Goal: Task Accomplishment & Management: Complete application form

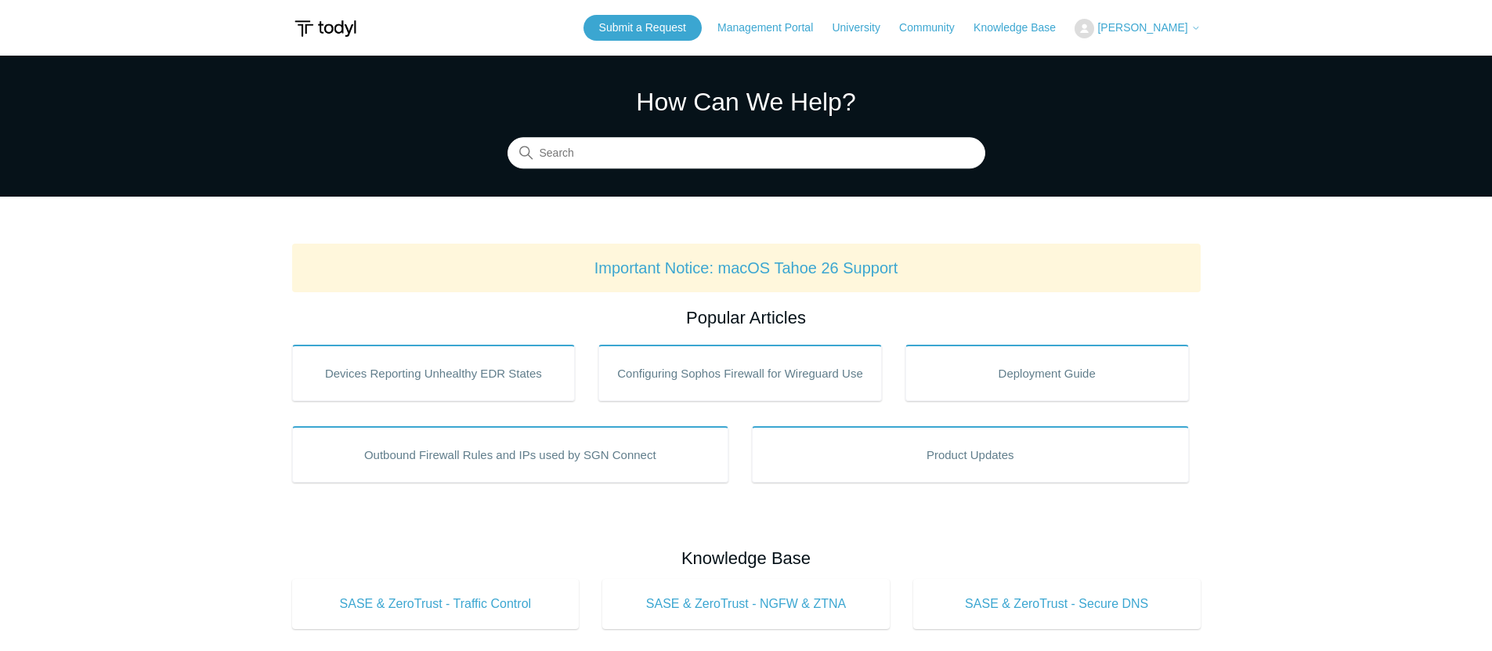
click at [1169, 32] on span "[PERSON_NAME]" at bounding box center [1142, 27] width 90 height 13
click at [1139, 60] on link "My Support Requests" at bounding box center [1151, 61] width 153 height 27
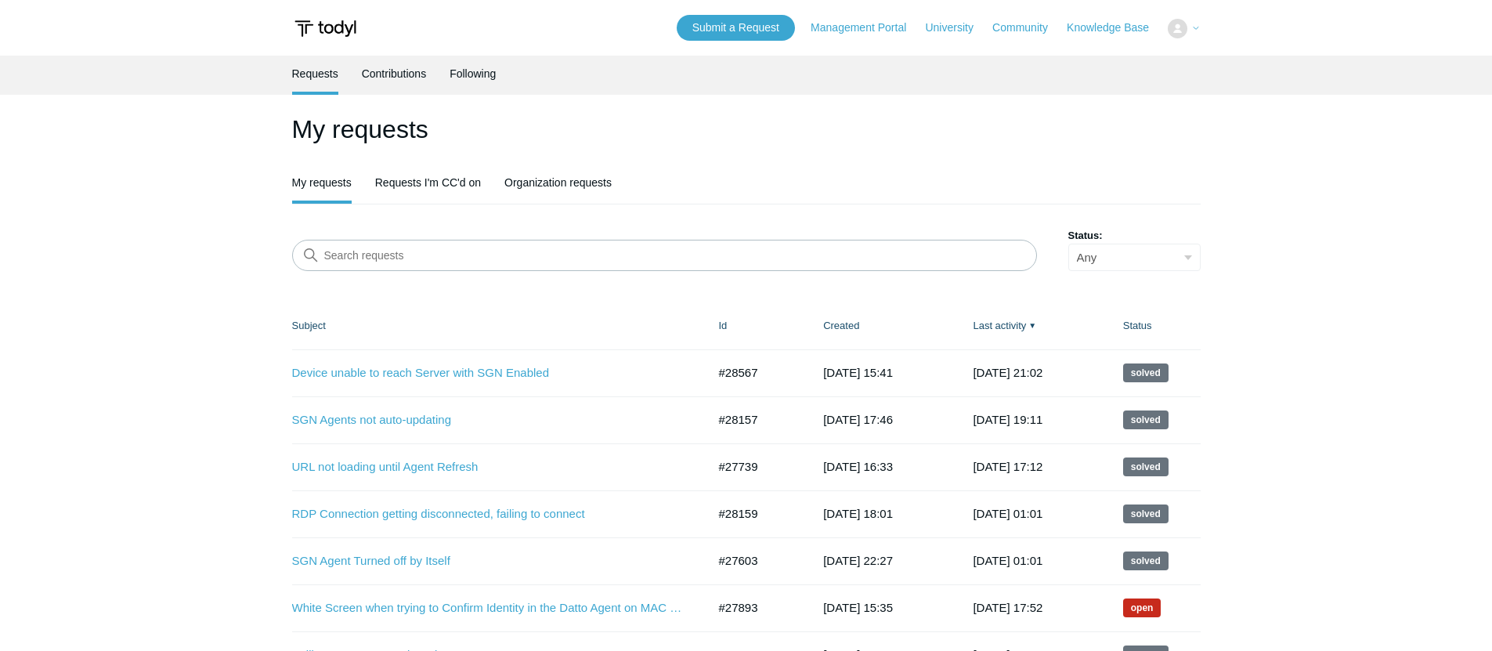
click at [688, 229] on form "Search requests Status: Any Open Awaiting your reply Solved" at bounding box center [746, 249] width 909 height 43
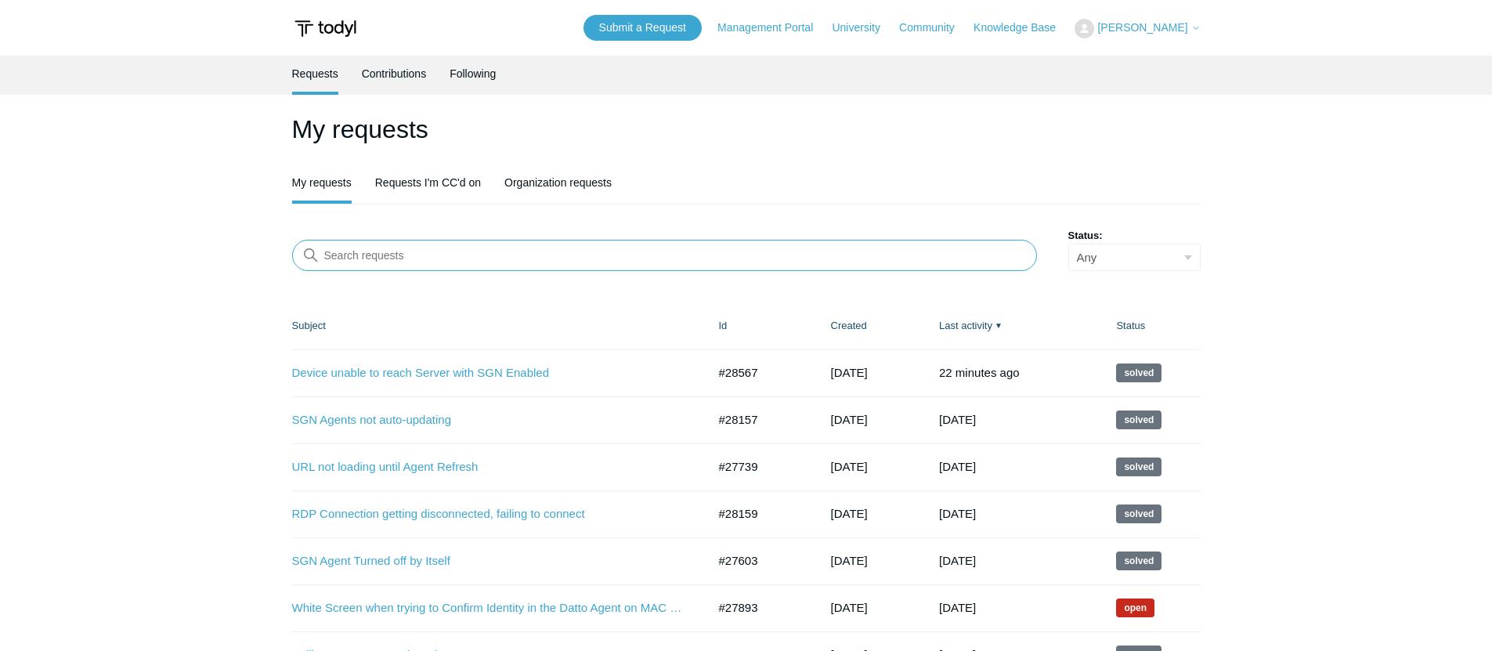
click at [680, 251] on input "Search requests" at bounding box center [664, 255] width 745 height 31
type input "block"
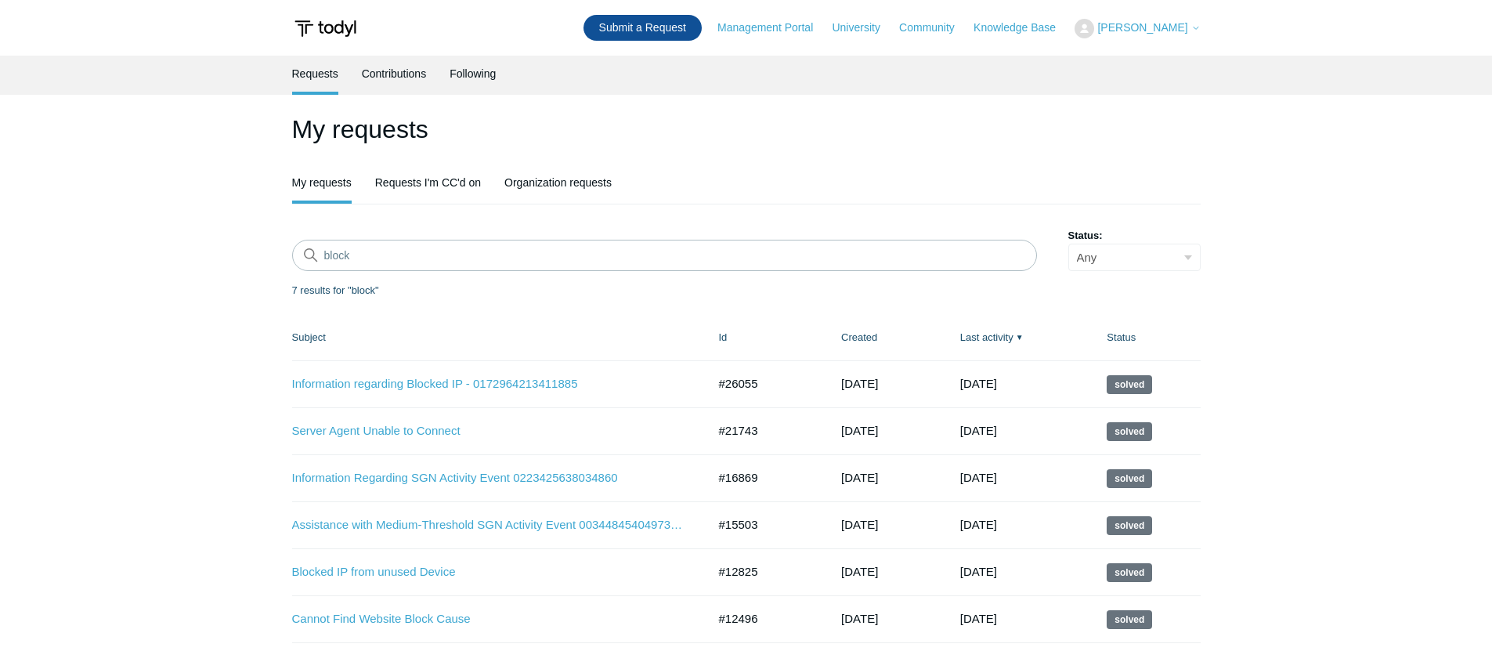
click at [634, 27] on link "Submit a Request" at bounding box center [643, 28] width 118 height 26
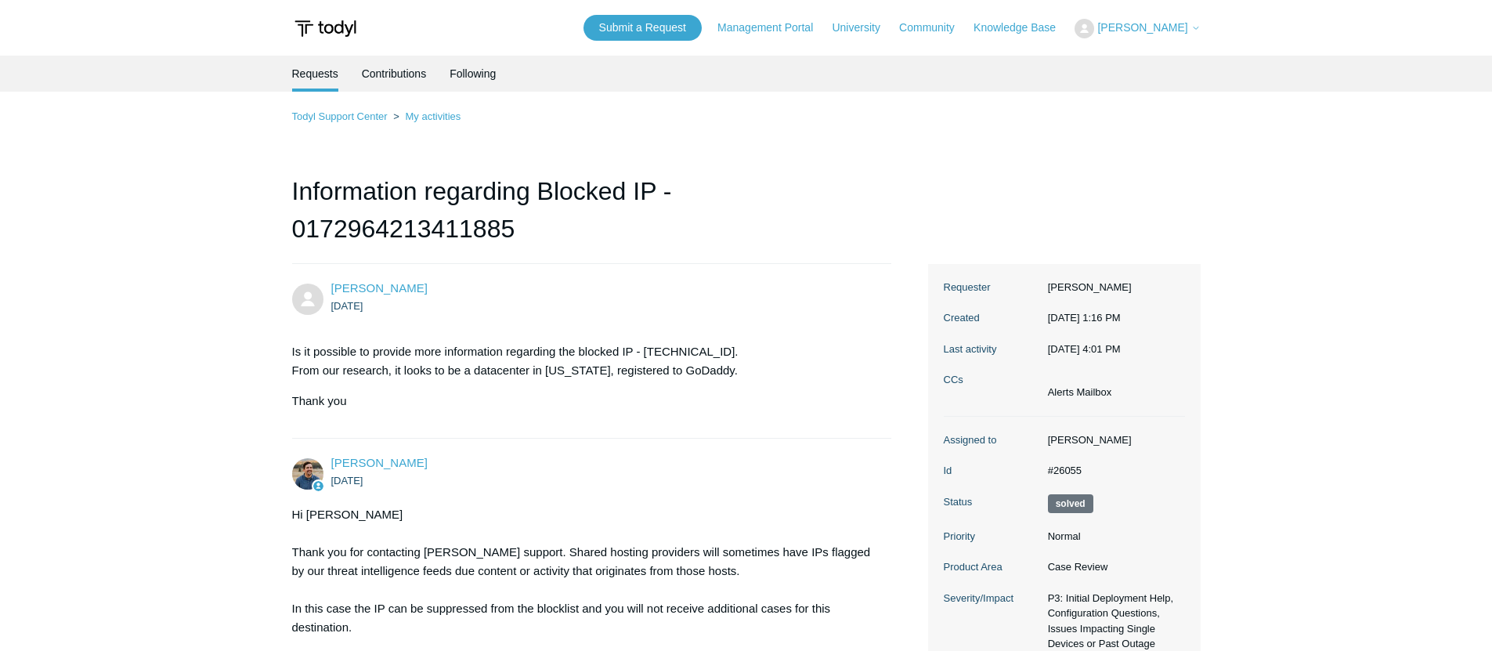
click at [1160, 31] on span "[PERSON_NAME]" at bounding box center [1142, 27] width 90 height 13
click at [1135, 66] on link "My Support Requests" at bounding box center [1151, 61] width 153 height 27
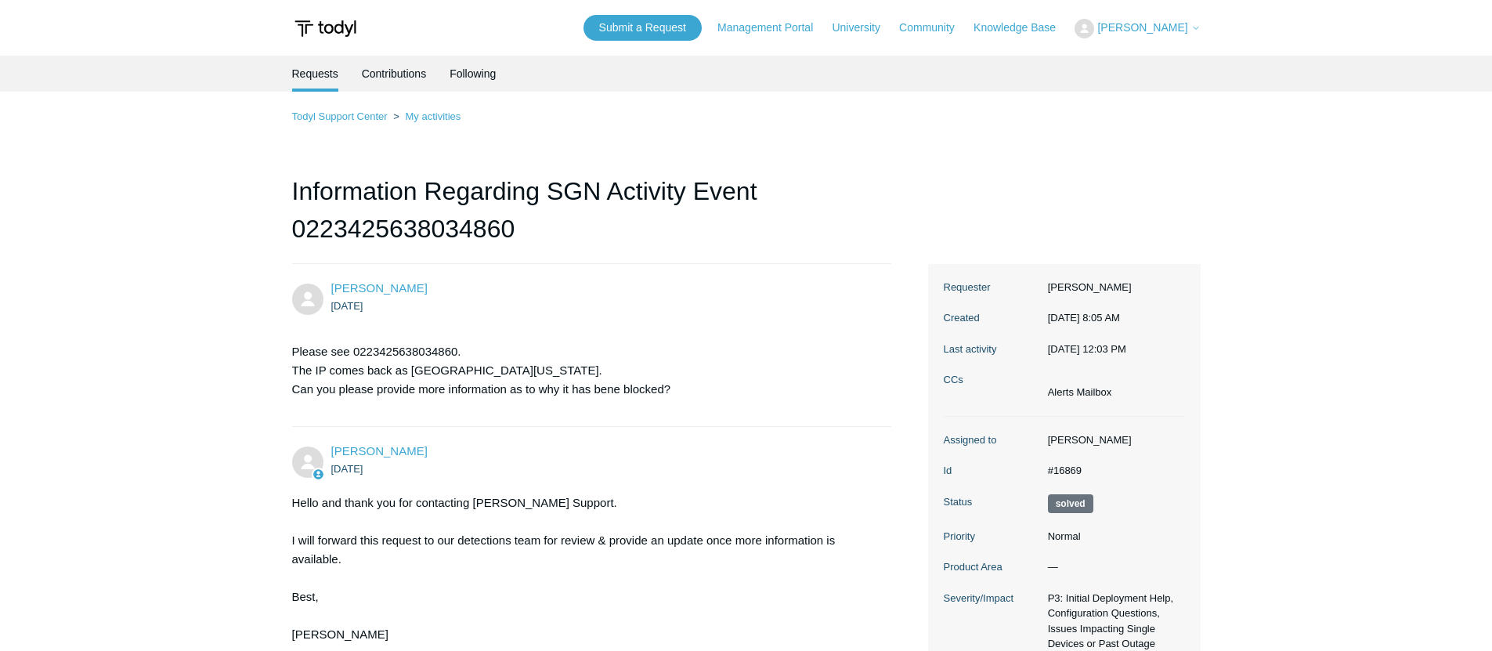
click at [1124, 31] on span "[PERSON_NAME]" at bounding box center [1142, 27] width 90 height 13
click at [1129, 52] on link "My Support Requests" at bounding box center [1151, 61] width 153 height 27
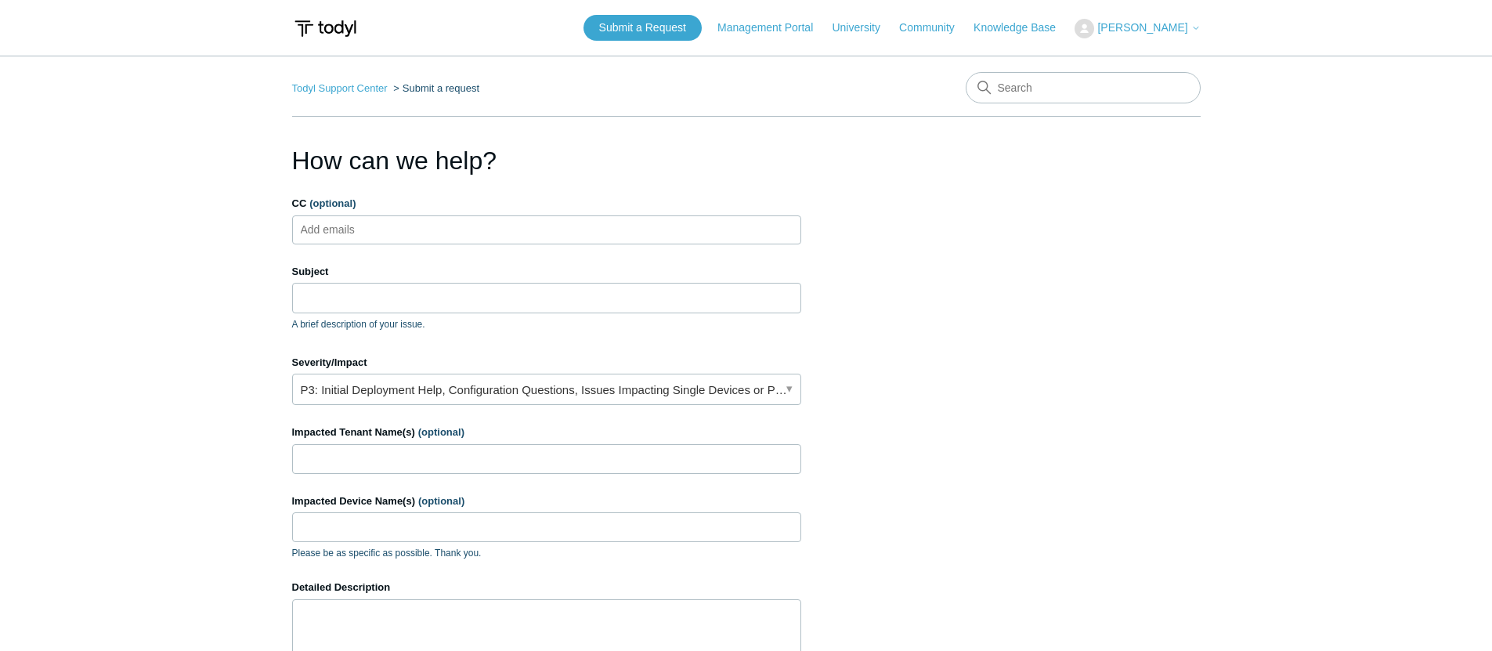
click at [494, 243] on ul "Add emails" at bounding box center [546, 229] width 509 height 29
click at [495, 238] on ul "Add emails" at bounding box center [546, 229] width 509 height 29
type input "alerts@cohelpdesk.com"
click at [443, 299] on input "Subject" at bounding box center [546, 298] width 509 height 30
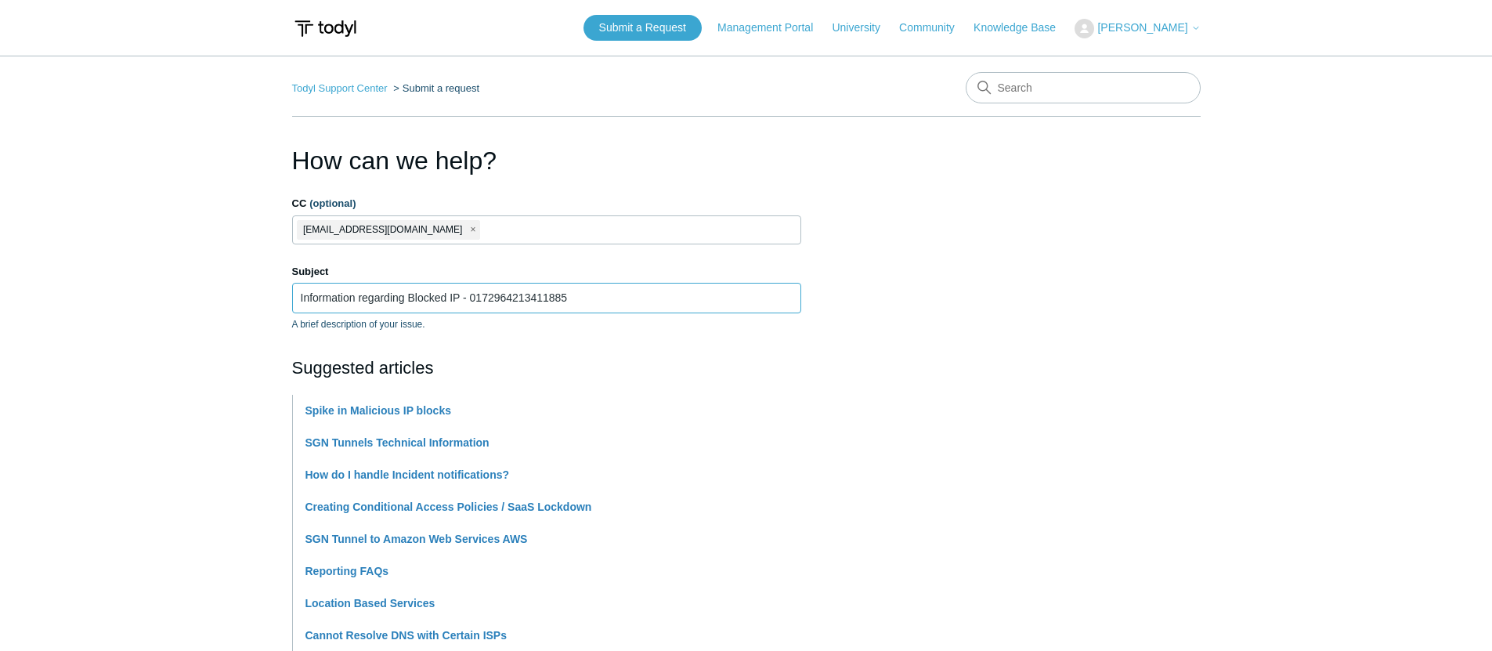
drag, startPoint x: 585, startPoint y: 289, endPoint x: 499, endPoint y: 298, distance: 86.7
click at [481, 298] on input "Information regarding Blocked IP - 0172964213411885" at bounding box center [546, 298] width 509 height 30
drag, startPoint x: 606, startPoint y: 299, endPoint x: 459, endPoint y: 295, distance: 147.3
click at [459, 295] on input "Information regarding Blocked IP - 0172964213411885" at bounding box center [546, 298] width 509 height 30
paste input "037075994090936"
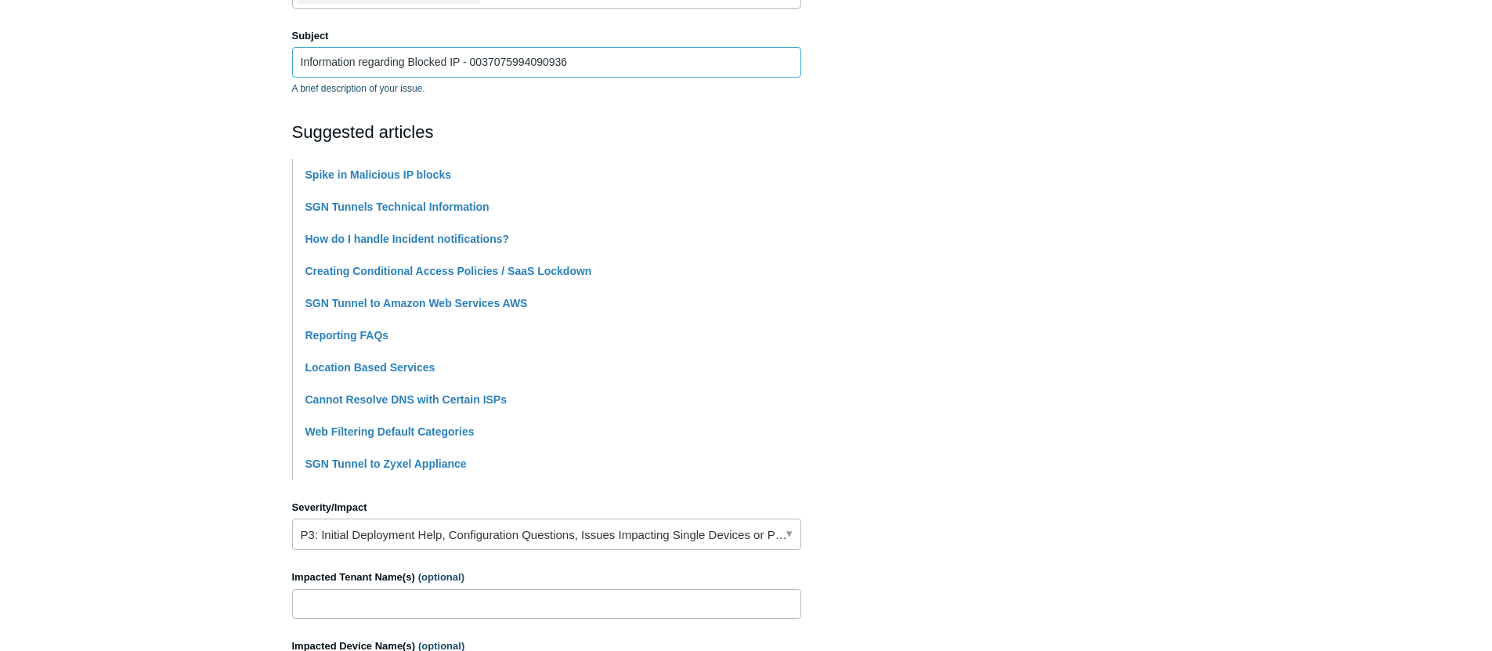
scroll to position [540, 0]
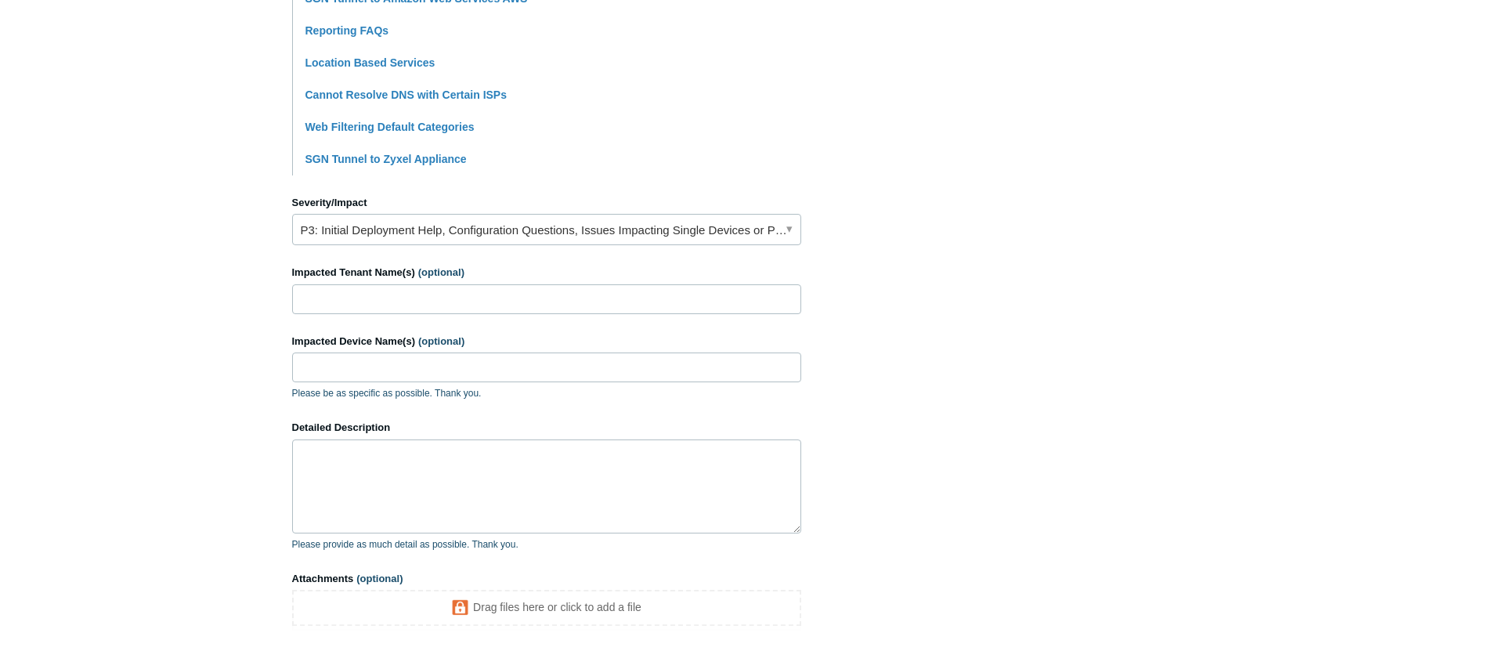
type input "Information regarding Blocked IP - 0037075994090936"
click at [426, 235] on link "P3: Initial Deployment Help, Configuration Questions, Issues Impacting Single D…" at bounding box center [546, 229] width 509 height 31
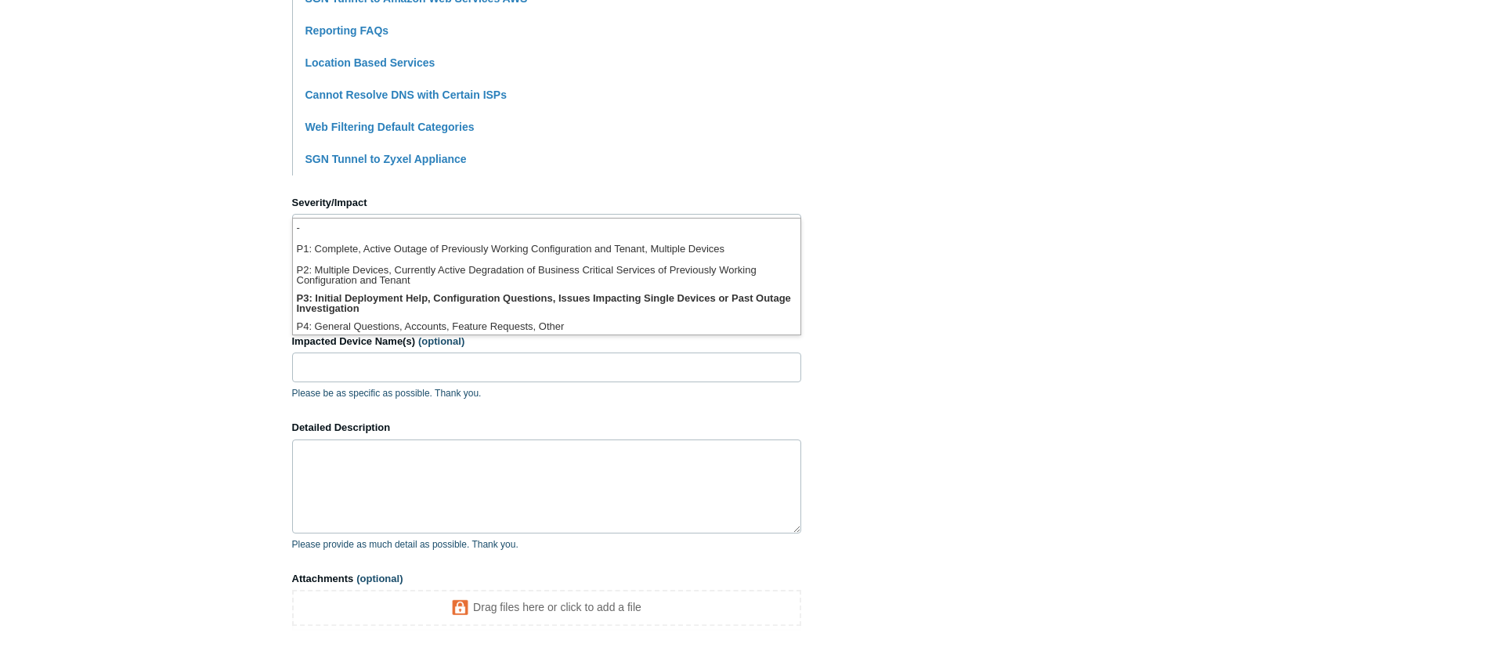
click at [430, 207] on label "Severity/Impact" at bounding box center [546, 203] width 509 height 16
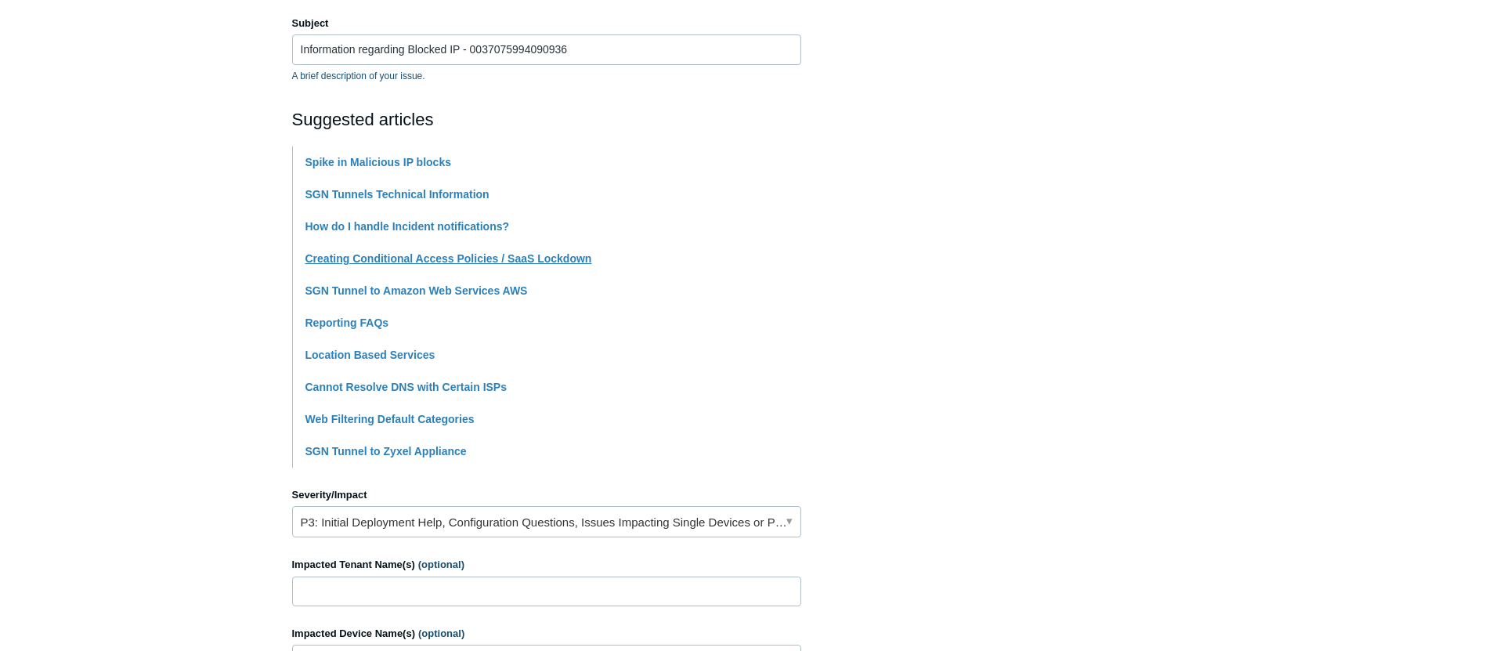
scroll to position [15, 0]
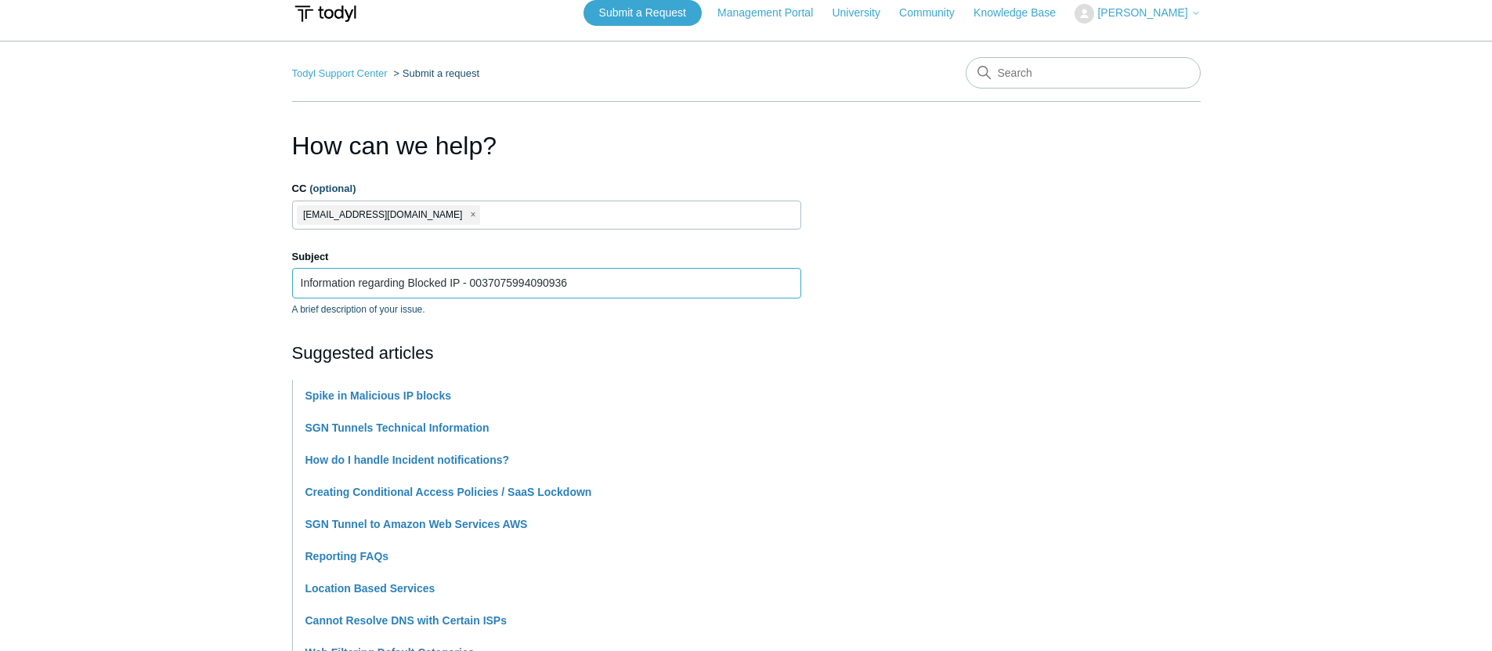
click at [490, 272] on input "Information regarding Blocked IP - 0037075994090936" at bounding box center [546, 283] width 509 height 30
click at [604, 275] on input "Information regarding Blocked IP - 0037075994090936" at bounding box center [546, 283] width 509 height 30
drag, startPoint x: 580, startPoint y: 276, endPoint x: 485, endPoint y: 275, distance: 94.8
click at [485, 275] on input "Information regarding Blocked IP - 0037075994090936" at bounding box center [546, 283] width 509 height 30
click at [601, 284] on input "Information regarding Blocked IP - 0037075994090936" at bounding box center [546, 283] width 509 height 30
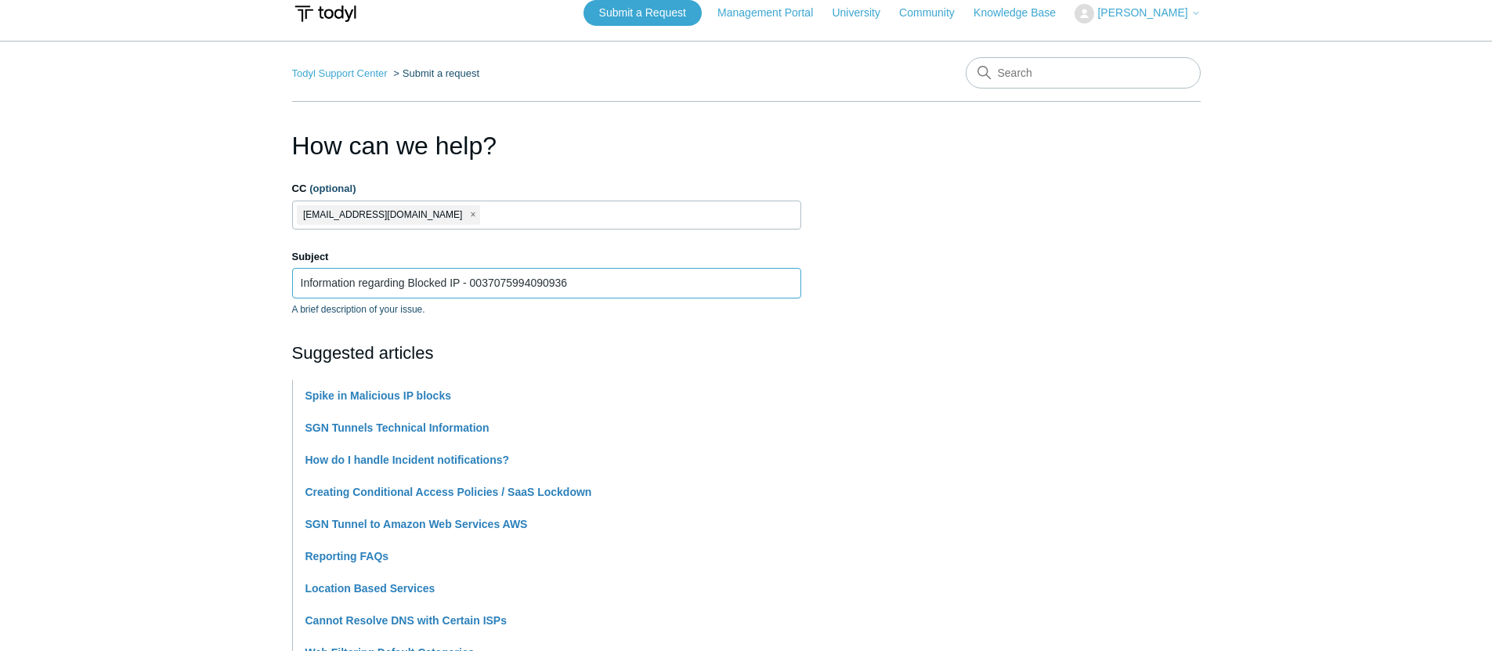
drag, startPoint x: 603, startPoint y: 284, endPoint x: 454, endPoint y: 281, distance: 148.9
click at [454, 281] on input "Information regarding Blocked IP - 0037075994090936" at bounding box center [546, 283] width 509 height 30
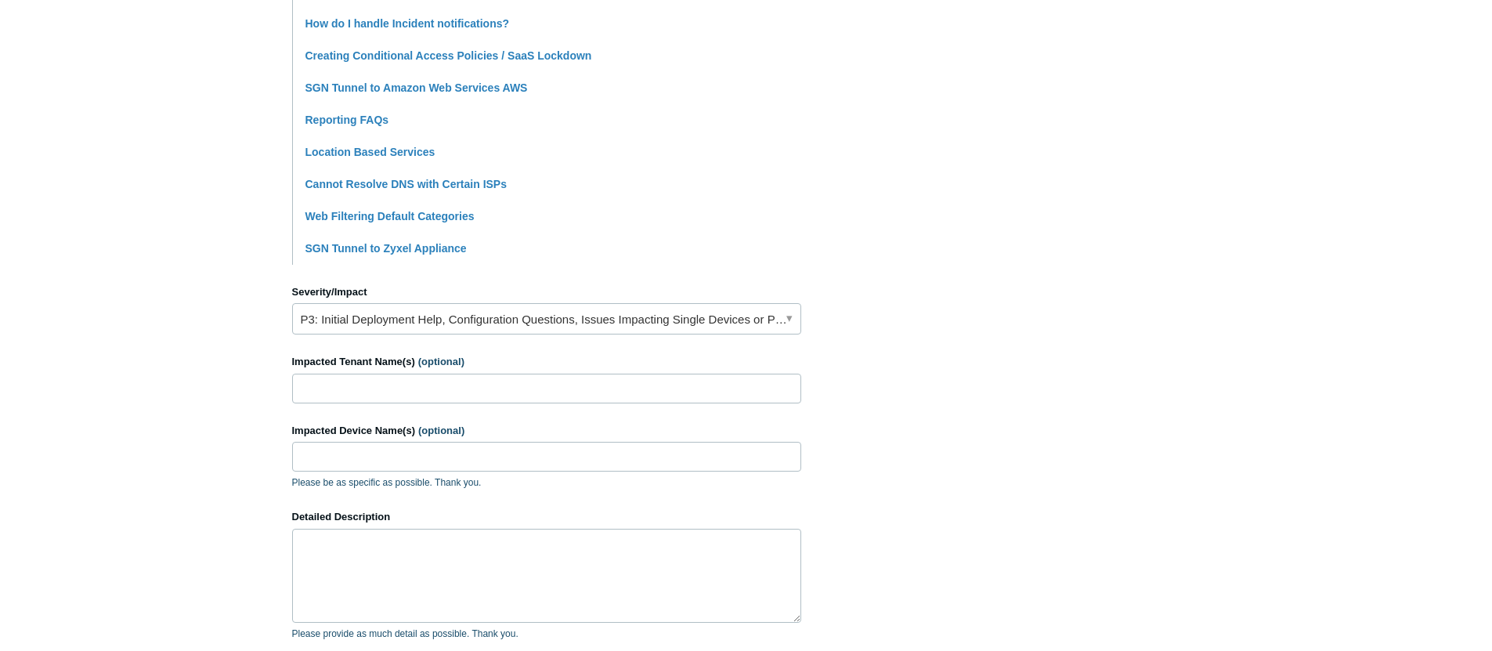
scroll to position [562, 0]
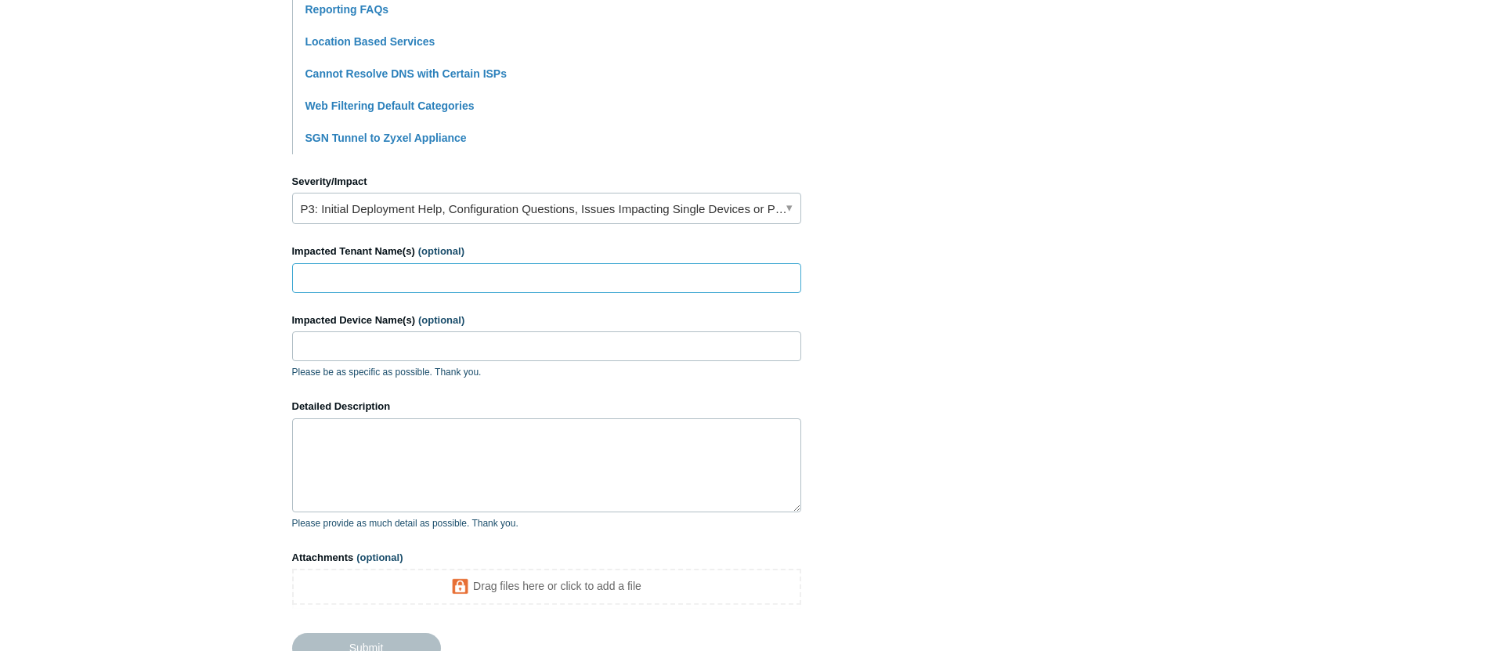
click at [450, 267] on input "Impacted Tenant Name(s) (optional)" at bounding box center [546, 278] width 509 height 30
drag, startPoint x: 354, startPoint y: 280, endPoint x: 283, endPoint y: 280, distance: 71.3
click at [276, 282] on main "Todyl Support Center Submit a request How can we help? CC (optional) alerts@coh…" at bounding box center [746, 88] width 1492 height 1188
paste input "LLIOT-BARRY CO"
type input "[PERSON_NAME] CO"
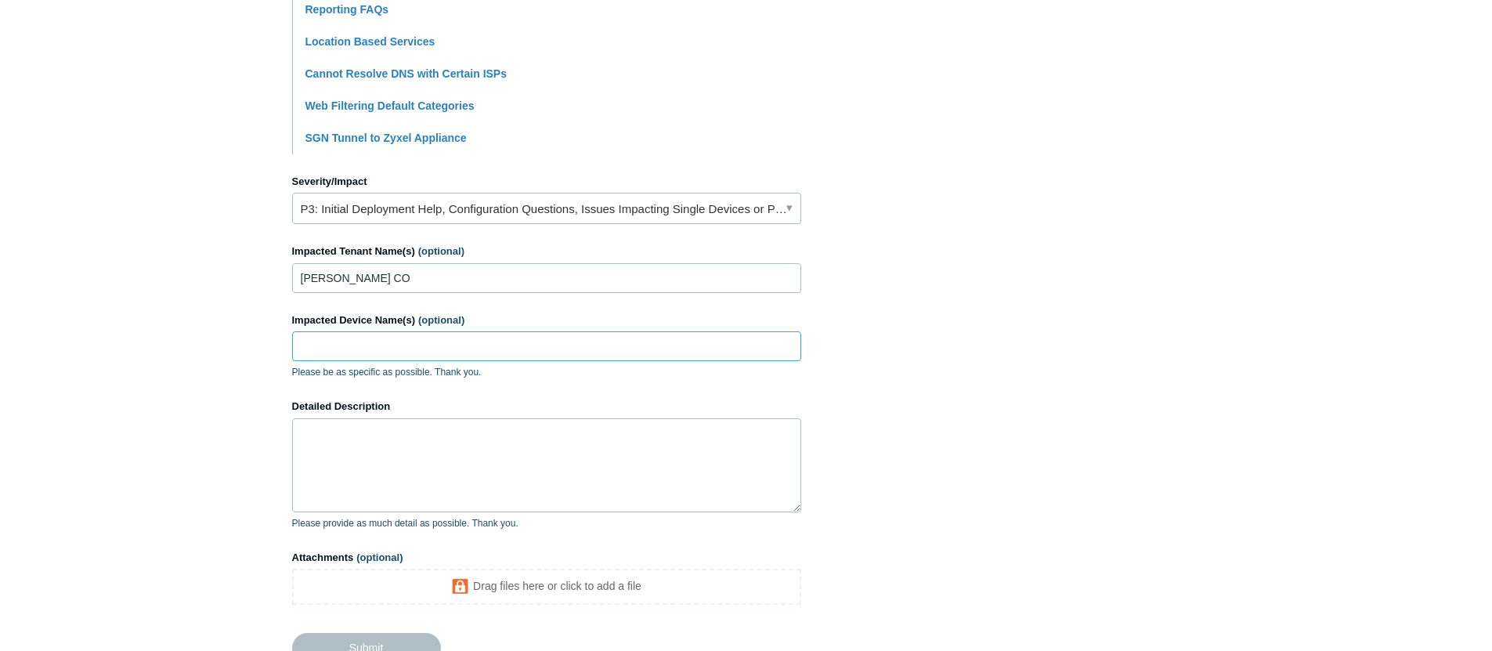
click at [438, 345] on input "Impacted Device Name(s) (optional)" at bounding box center [546, 346] width 509 height 30
click at [383, 338] on input "Impacted Device Name(s) (optional)" at bounding box center [546, 346] width 509 height 30
paste input "EBC24041001"
click at [382, 340] on input "EBC24041001" at bounding box center [546, 346] width 509 height 30
type input "EBC24041001"
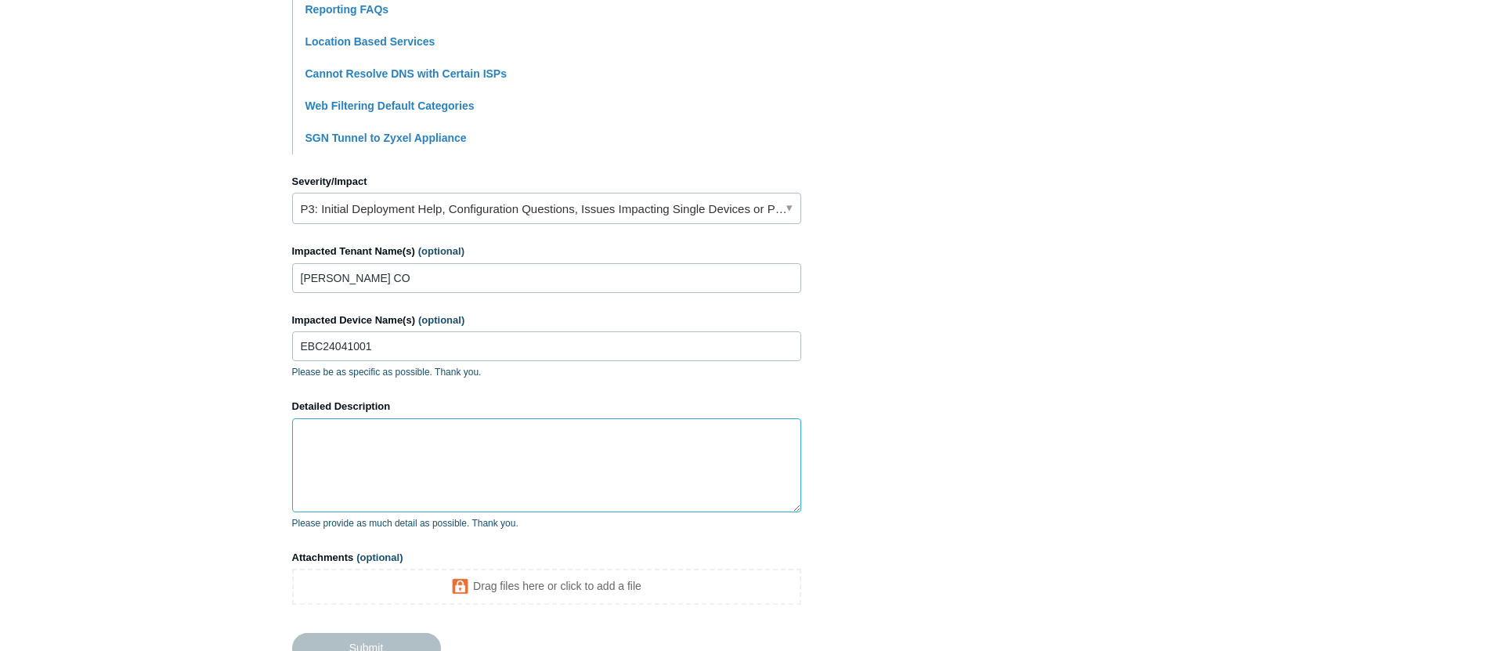
click at [444, 478] on textarea "Detailed Description" at bounding box center [546, 465] width 509 height 94
type textarea "T"
paste textarea "140.82.5.151"
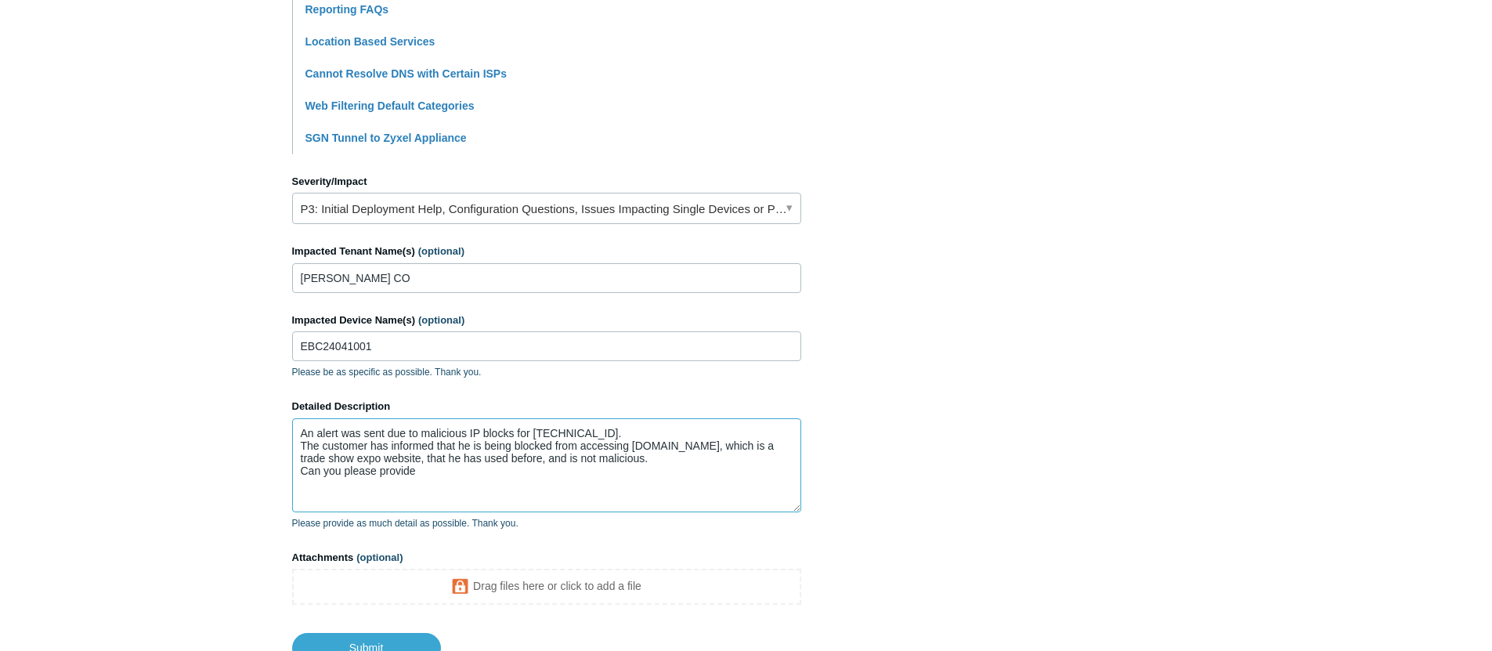
click at [539, 503] on textarea "An alert was sent due to malicious IP blocks for 140.82.5.151. The customer has…" at bounding box center [546, 465] width 509 height 94
type textarea "An alert was sent due to malicious IP blocks for 140.82.5.151. The customer has…"
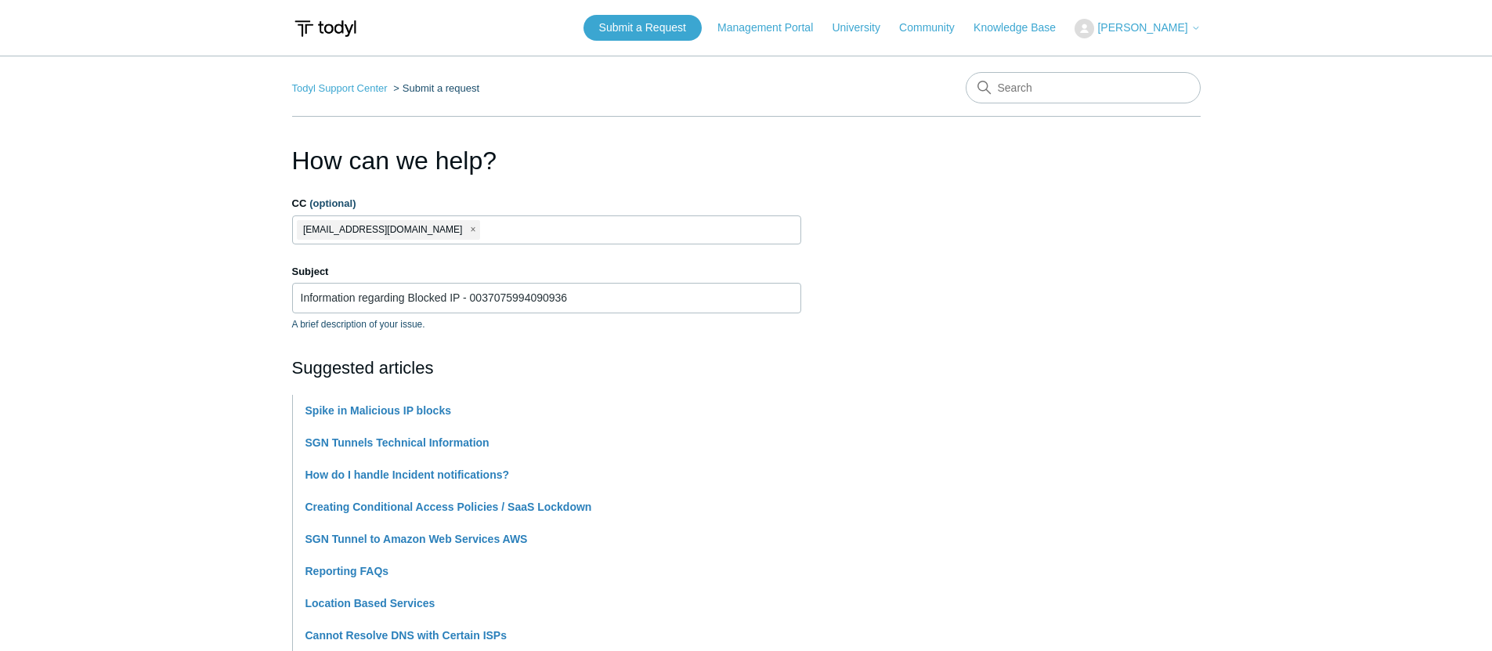
scroll to position [687, 0]
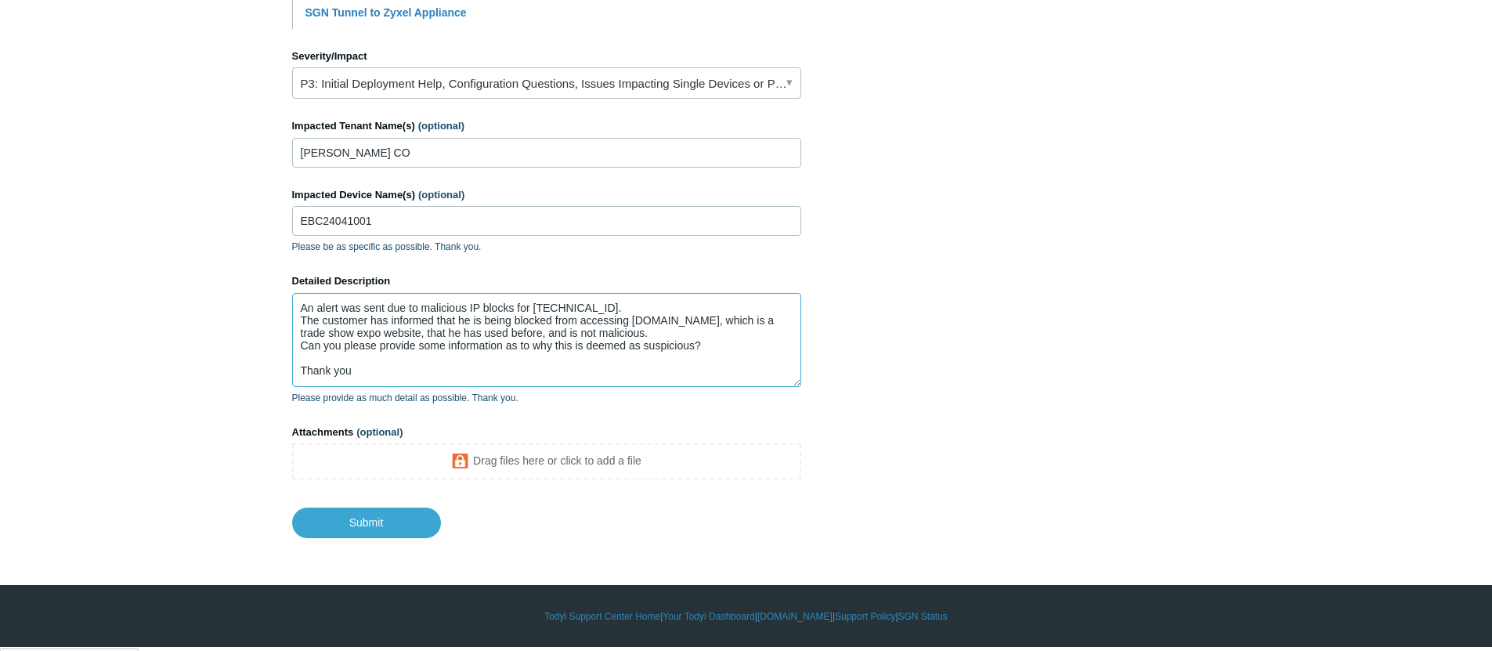
click at [396, 343] on textarea "An alert was sent due to malicious IP blocks for 140.82.5.151. The customer has…" at bounding box center [546, 340] width 509 height 94
click at [392, 365] on textarea "An alert was sent due to malicious IP blocks for 140.82.5.151. The customer has…" at bounding box center [546, 340] width 509 height 94
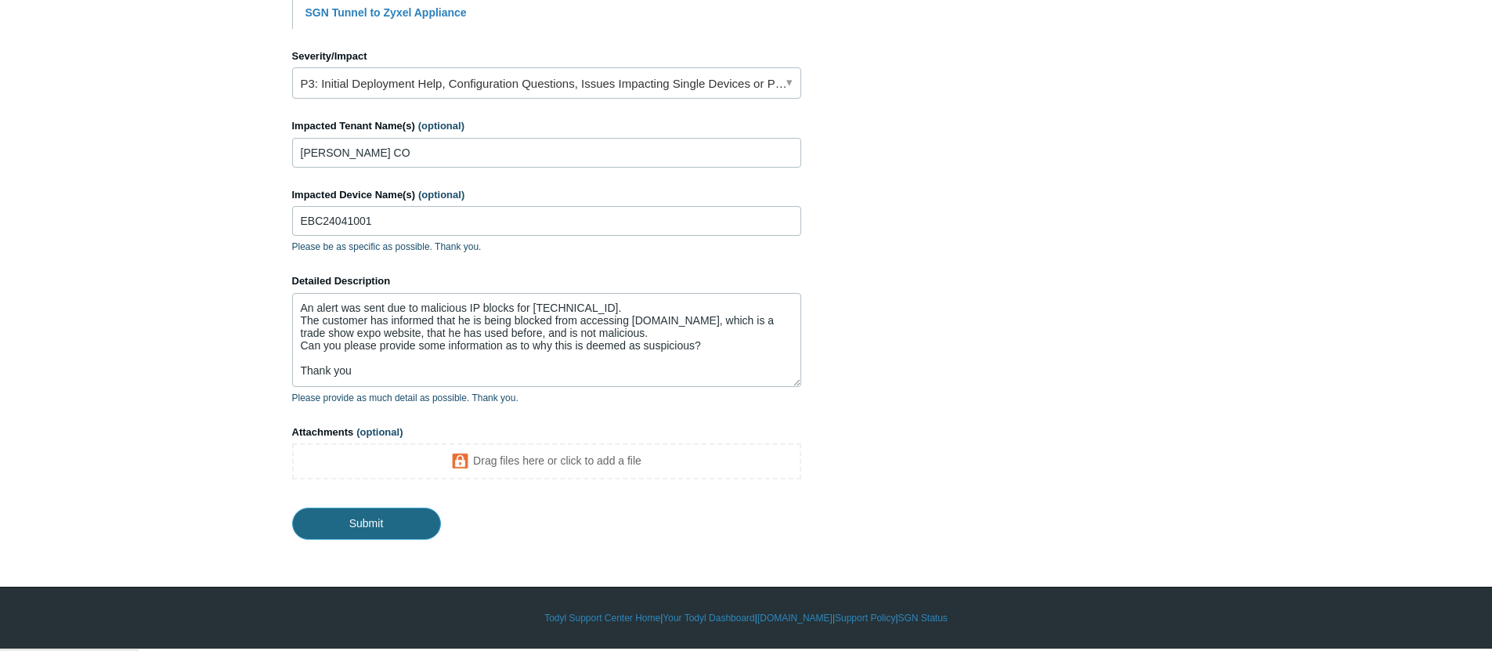
click at [362, 523] on input "Submit" at bounding box center [366, 523] width 149 height 31
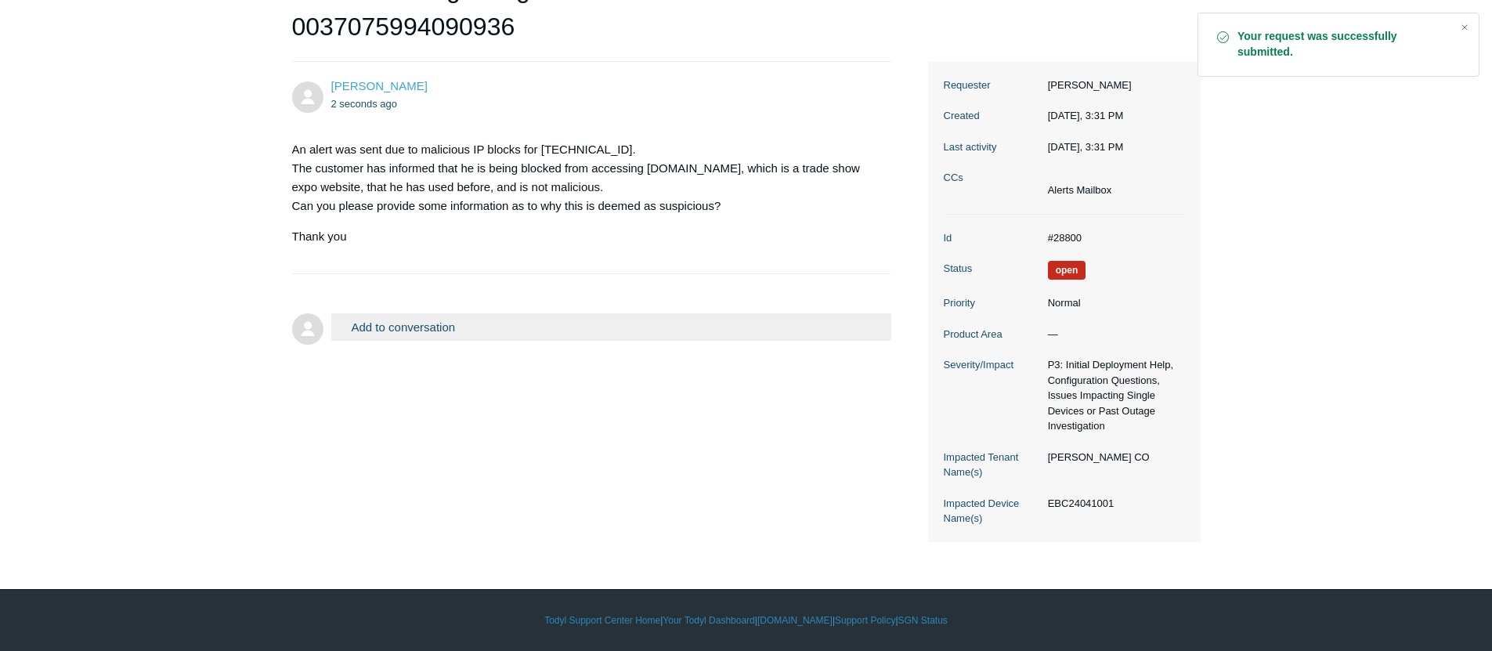
scroll to position [199, 0]
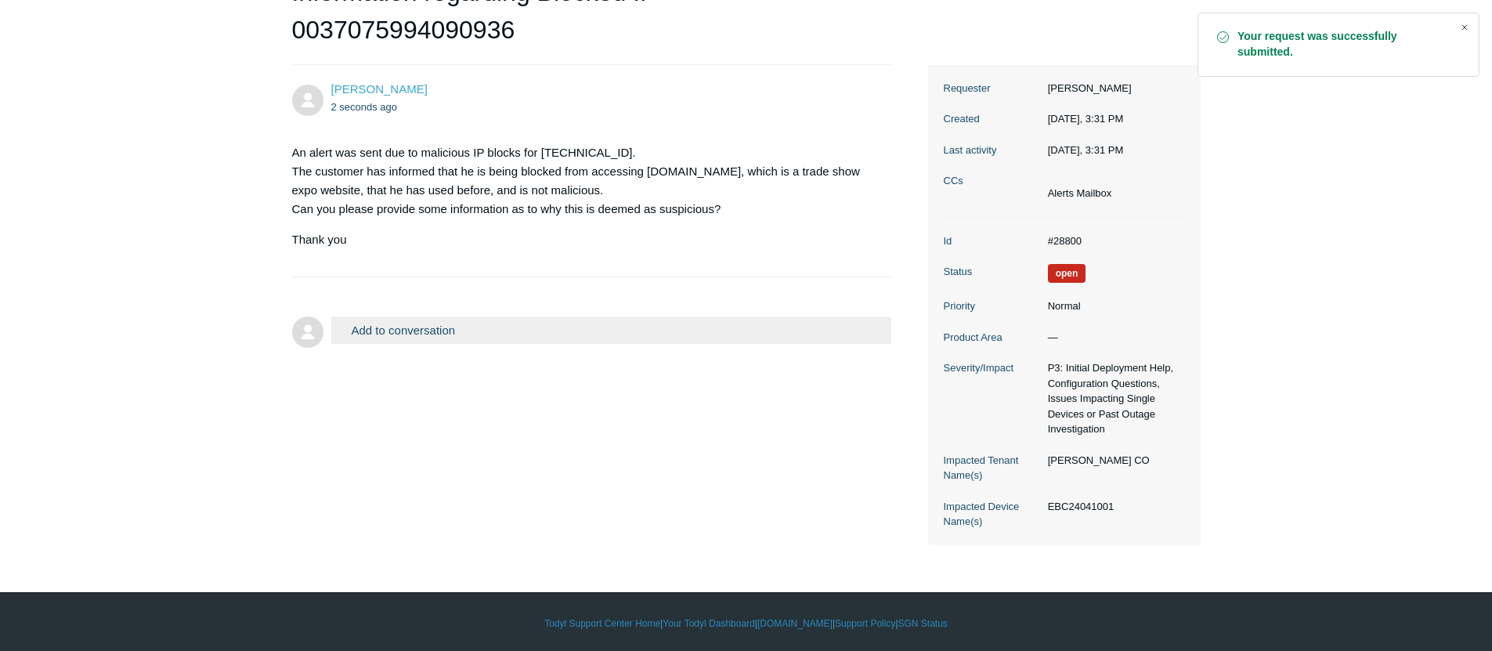
click at [1457, 31] on div "Close" at bounding box center [1465, 27] width 22 height 22
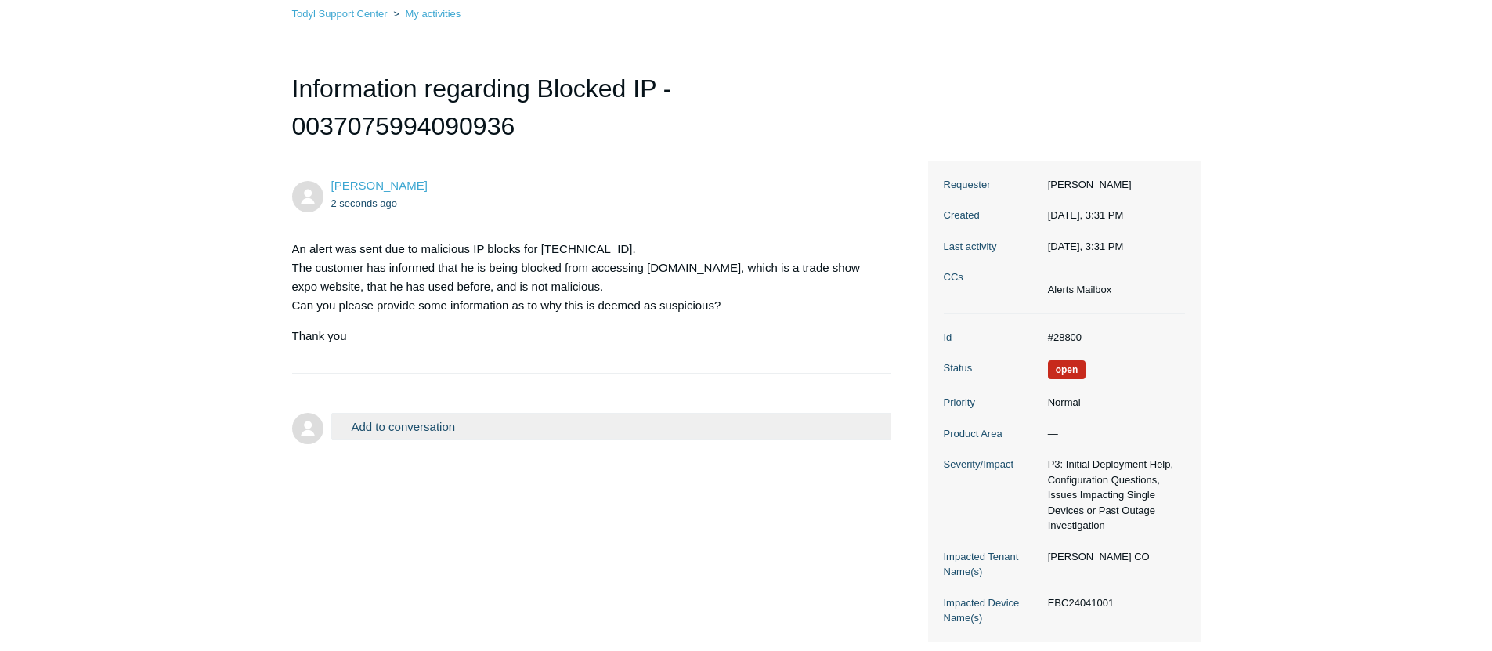
scroll to position [69, 0]
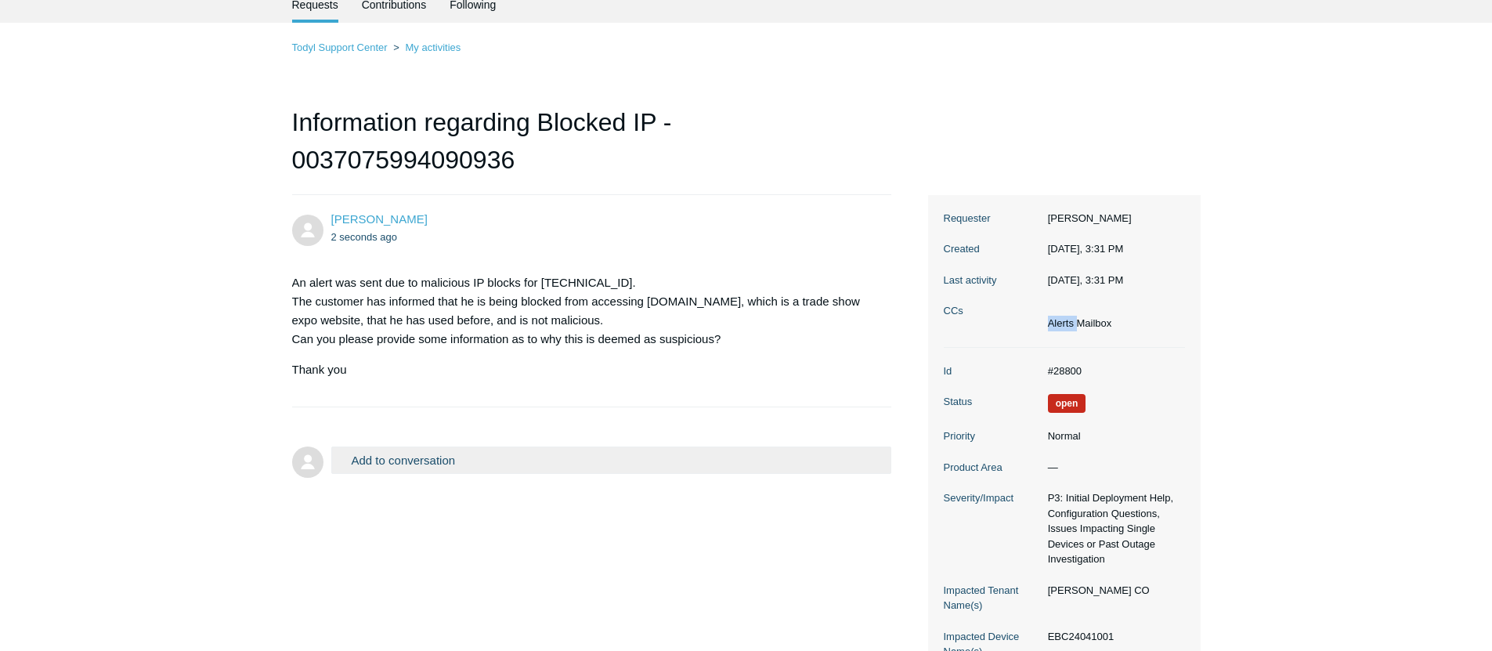
drag, startPoint x: 1050, startPoint y: 323, endPoint x: 1075, endPoint y: 322, distance: 25.1
click at [1075, 322] on li "Alerts Mailbox" at bounding box center [1080, 324] width 64 height 16
drag, startPoint x: 1075, startPoint y: 322, endPoint x: 1035, endPoint y: 316, distance: 41.1
click at [1035, 316] on dl "Requester Aaron Luboff Created Today, 3:31 PM Last activity Today, 3:31 PM CCs …" at bounding box center [1064, 271] width 241 height 153
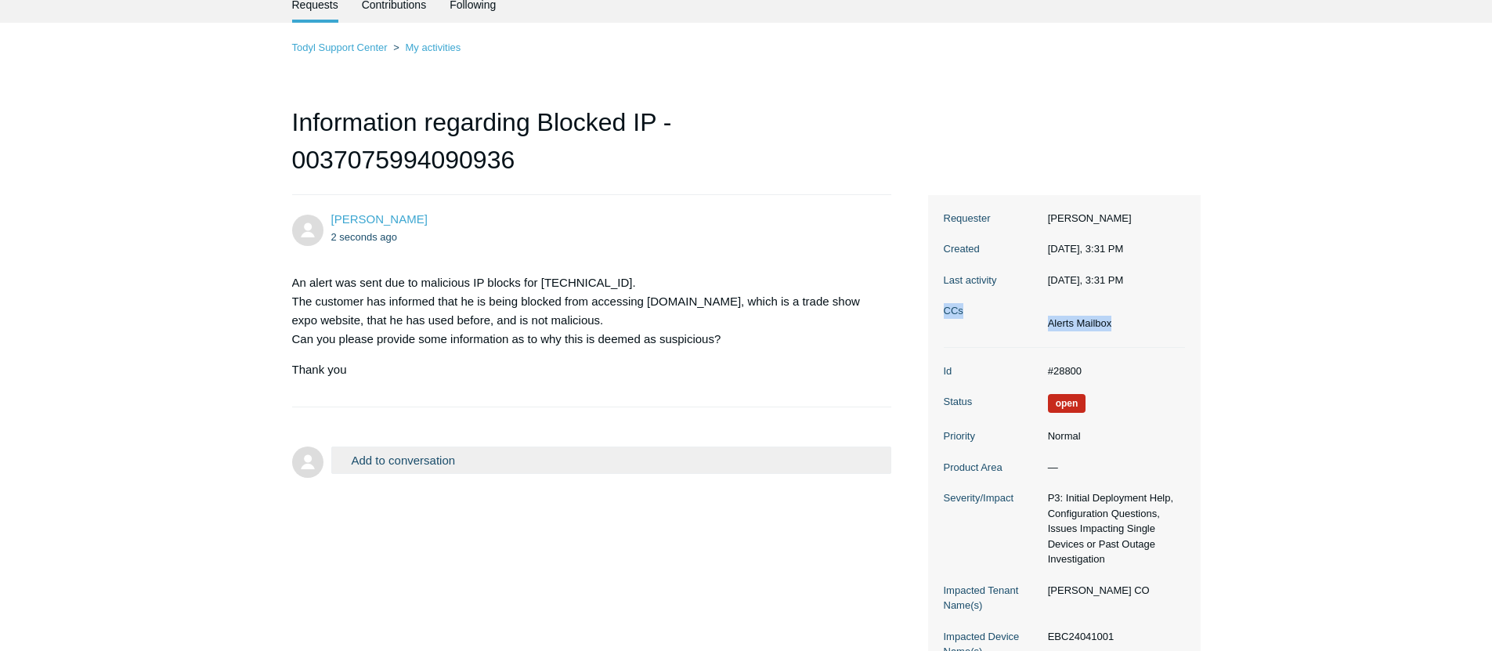
click at [1035, 316] on dt "CCs" at bounding box center [992, 311] width 96 height 16
drag, startPoint x: 1040, startPoint y: 318, endPoint x: 1086, endPoint y: 324, distance: 45.9
click at [1086, 324] on dl "Requester Aaron Luboff Created Today, 3:31 PM Last activity Today, 3:31 PM CCs …" at bounding box center [1064, 271] width 241 height 153
click at [1086, 324] on li "Alerts Mailbox" at bounding box center [1080, 324] width 64 height 16
drag, startPoint x: 1074, startPoint y: 323, endPoint x: 1045, endPoint y: 323, distance: 29.0
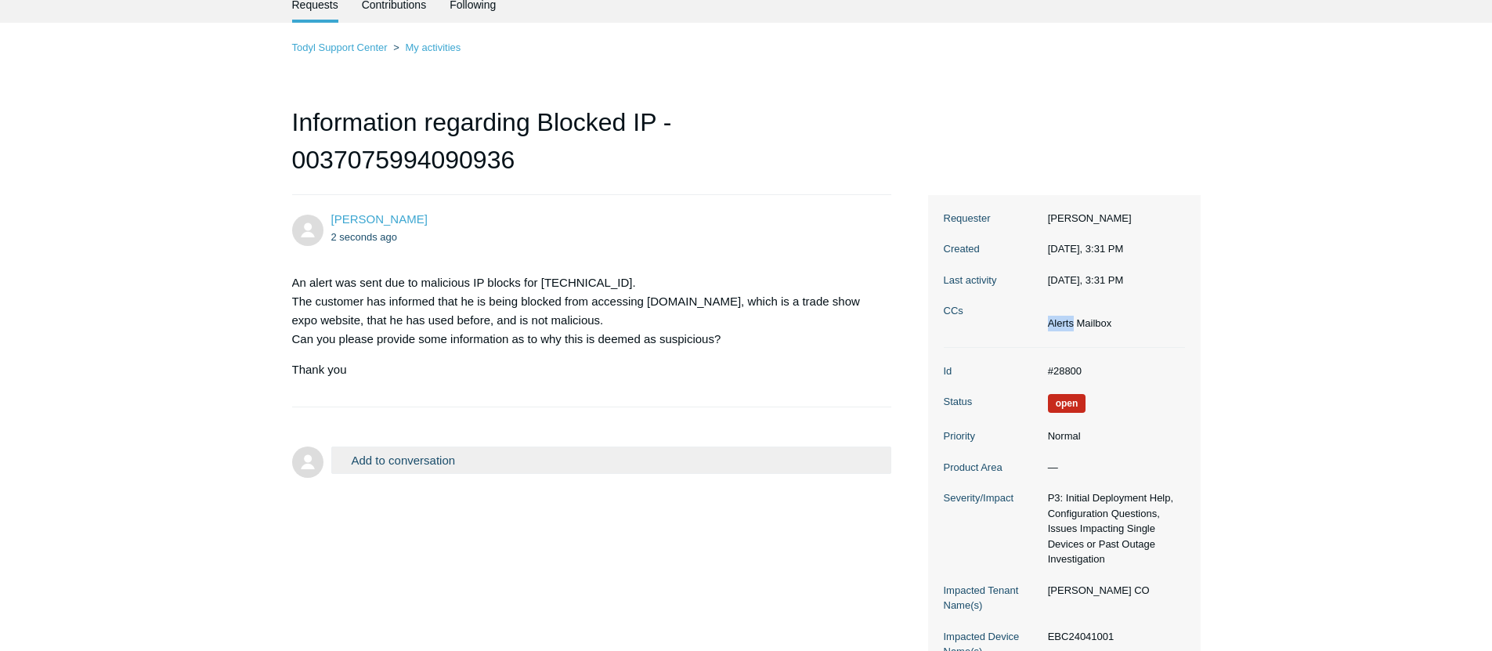
click at [1045, 323] on dd "Alerts Mailbox" at bounding box center [1112, 317] width 145 height 28
drag, startPoint x: 1045, startPoint y: 323, endPoint x: 1111, endPoint y: 323, distance: 65.8
click at [1111, 323] on dd "Alerts Mailbox" at bounding box center [1112, 317] width 145 height 28
click at [1111, 323] on li "Alerts Mailbox" at bounding box center [1080, 324] width 64 height 16
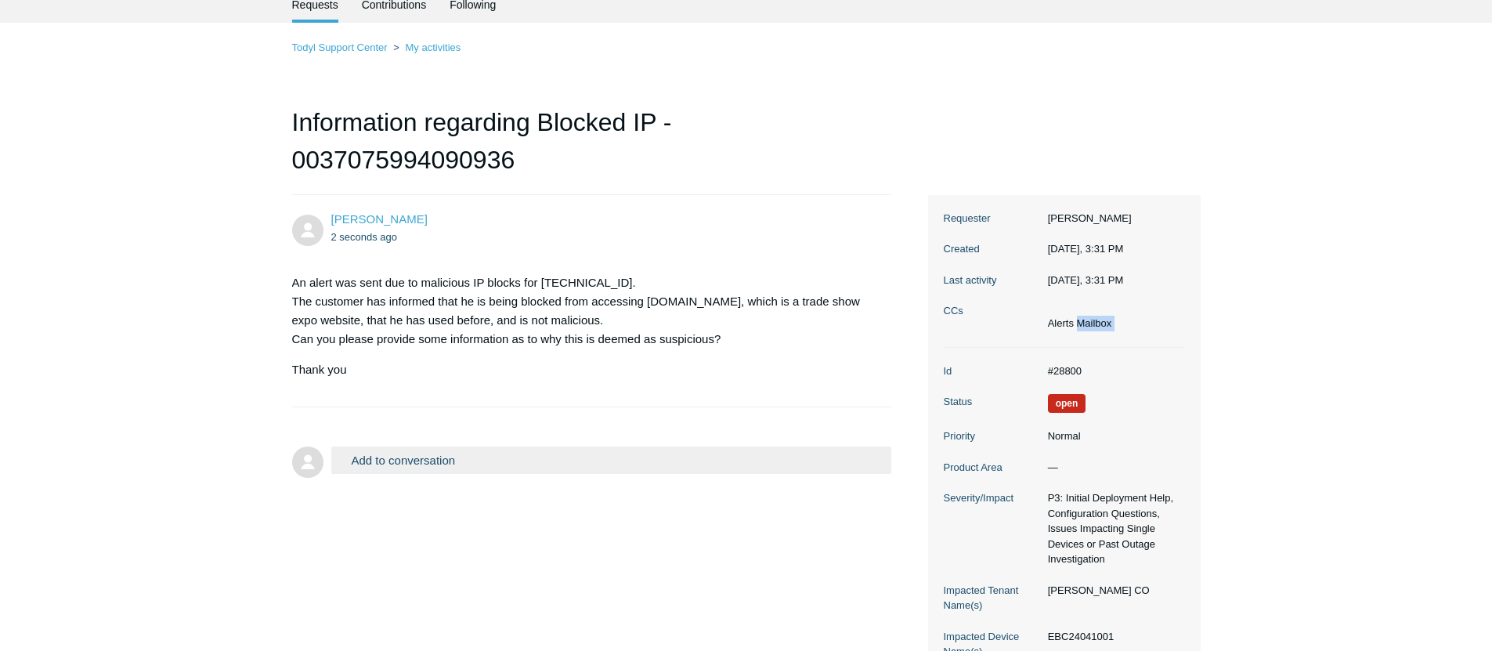
drag, startPoint x: 1125, startPoint y: 323, endPoint x: 1075, endPoint y: 321, distance: 49.4
click at [1075, 321] on dd "Alerts Mailbox" at bounding box center [1112, 317] width 145 height 28
click at [1075, 321] on li "Alerts Mailbox" at bounding box center [1080, 324] width 64 height 16
drag, startPoint x: 1080, startPoint y: 321, endPoint x: 1100, endPoint y: 324, distance: 20.6
click at [1100, 324] on li "Alerts Mailbox" at bounding box center [1080, 324] width 64 height 16
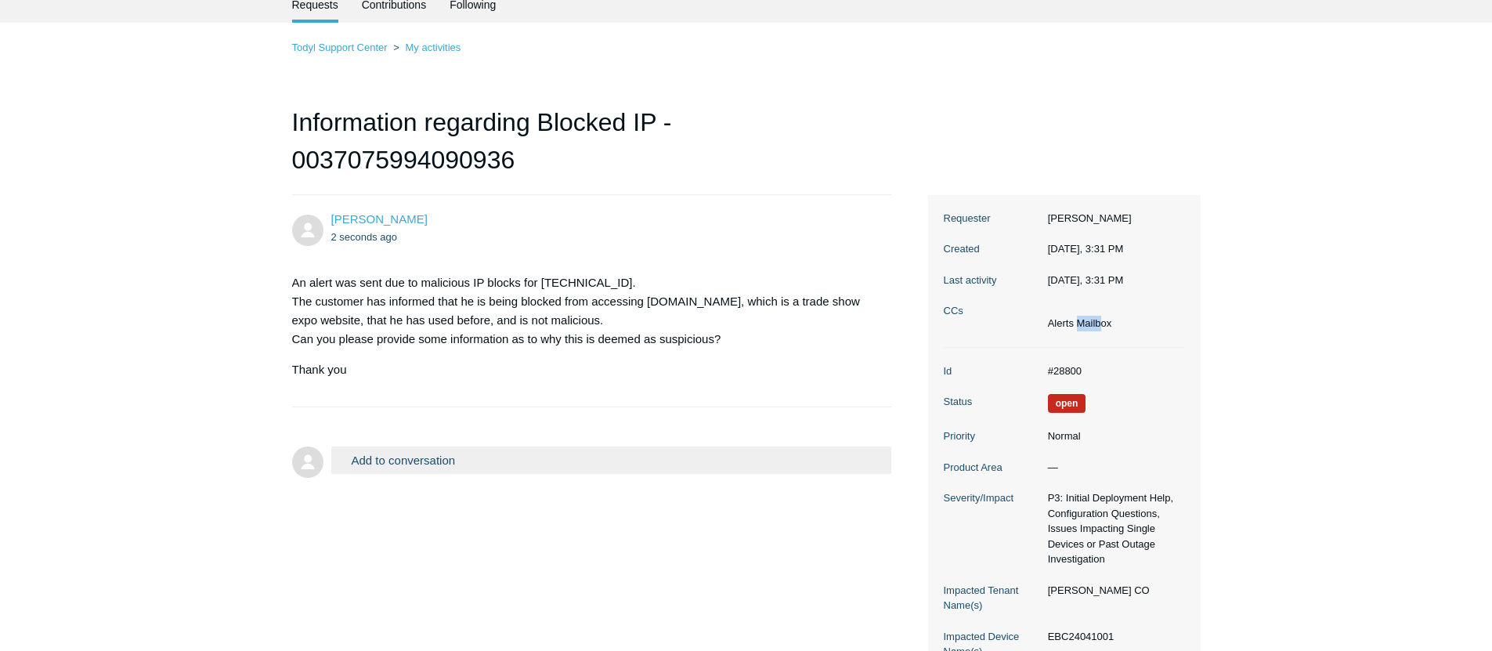
click at [1103, 325] on li "Alerts Mailbox" at bounding box center [1080, 324] width 64 height 16
drag, startPoint x: 1111, startPoint y: 327, endPoint x: 1078, endPoint y: 324, distance: 33.8
click at [1078, 324] on li "Alerts Mailbox" at bounding box center [1080, 324] width 64 height 16
drag, startPoint x: 1078, startPoint y: 324, endPoint x: 1114, endPoint y: 327, distance: 36.2
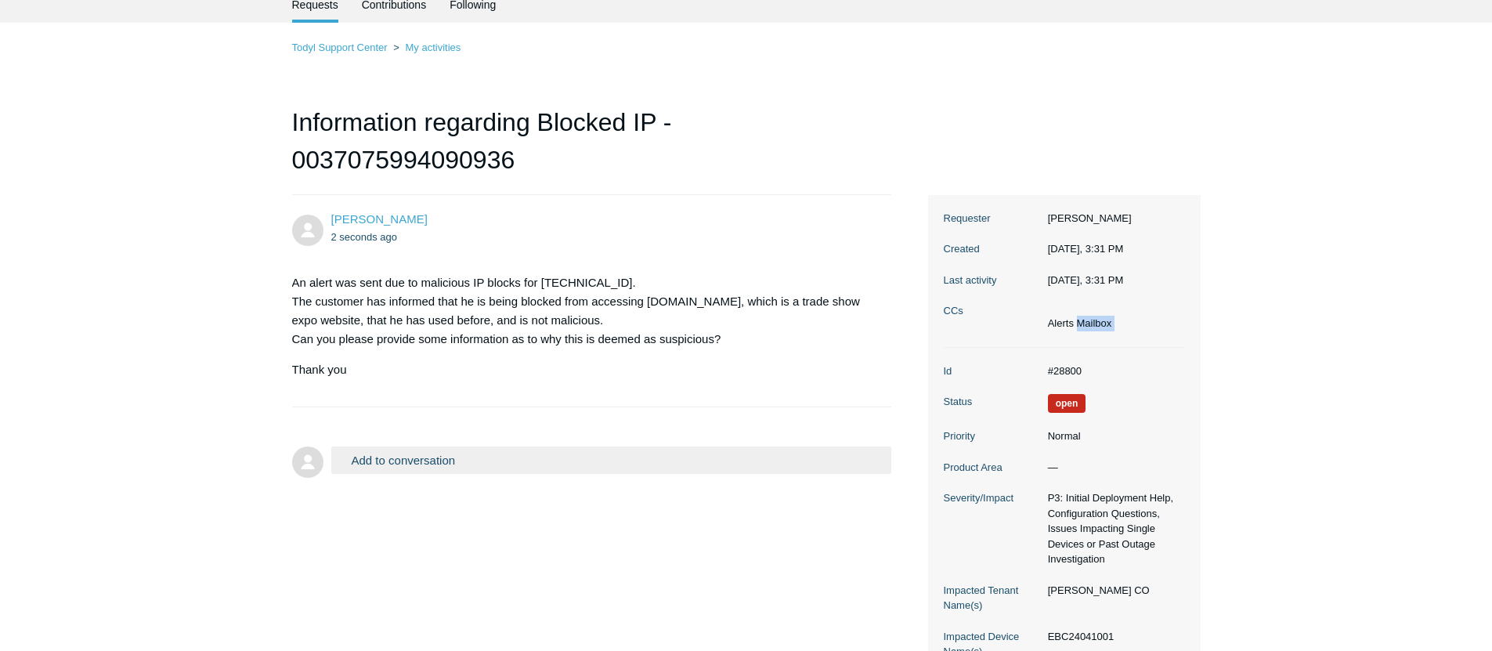
click at [1114, 327] on dd "Alerts Mailbox" at bounding box center [1112, 317] width 145 height 28
drag, startPoint x: 1114, startPoint y: 327, endPoint x: 1079, endPoint y: 324, distance: 34.6
click at [1079, 324] on dd "Alerts Mailbox" at bounding box center [1112, 317] width 145 height 28
click at [1079, 324] on li "Alerts Mailbox" at bounding box center [1080, 324] width 64 height 16
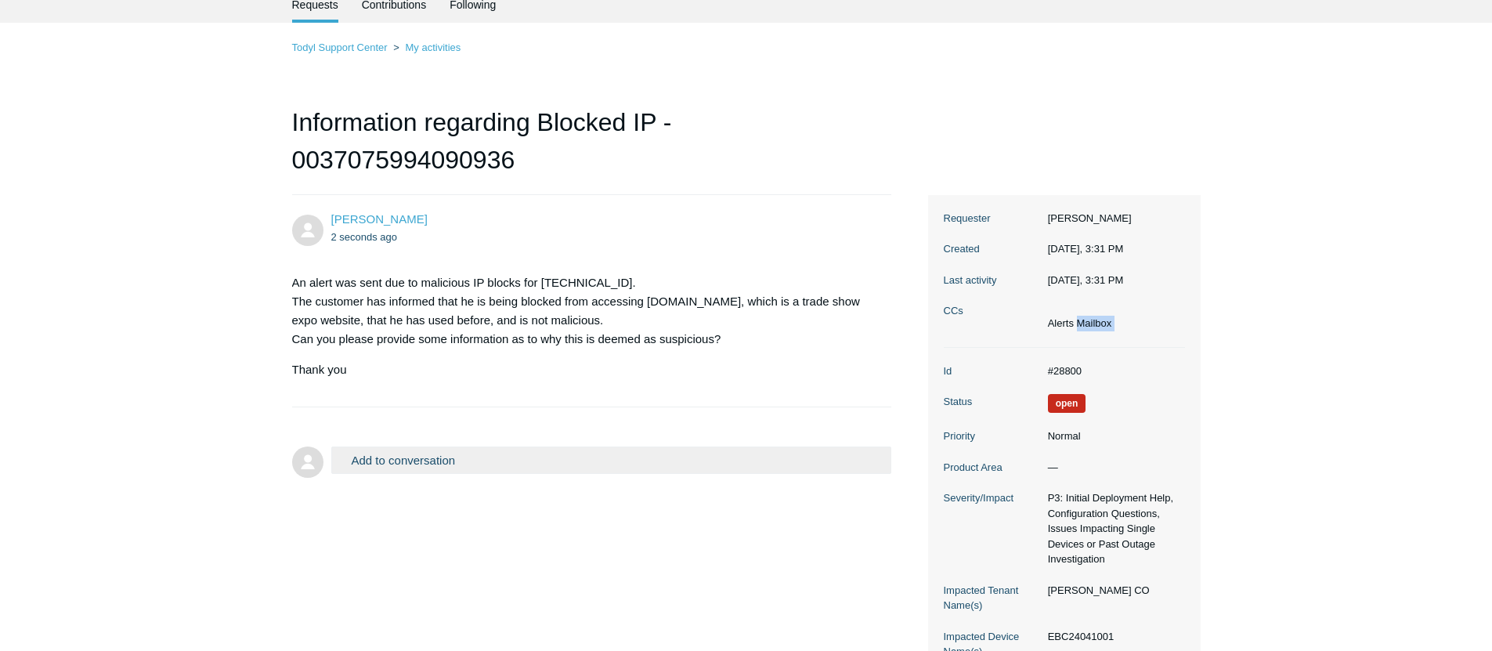
drag, startPoint x: 1079, startPoint y: 324, endPoint x: 1113, endPoint y: 327, distance: 33.8
click at [1113, 327] on dd "Alerts Mailbox" at bounding box center [1112, 317] width 145 height 28
drag, startPoint x: 1113, startPoint y: 327, endPoint x: 1082, endPoint y: 326, distance: 30.6
click at [1082, 326] on dd "Alerts Mailbox" at bounding box center [1112, 317] width 145 height 28
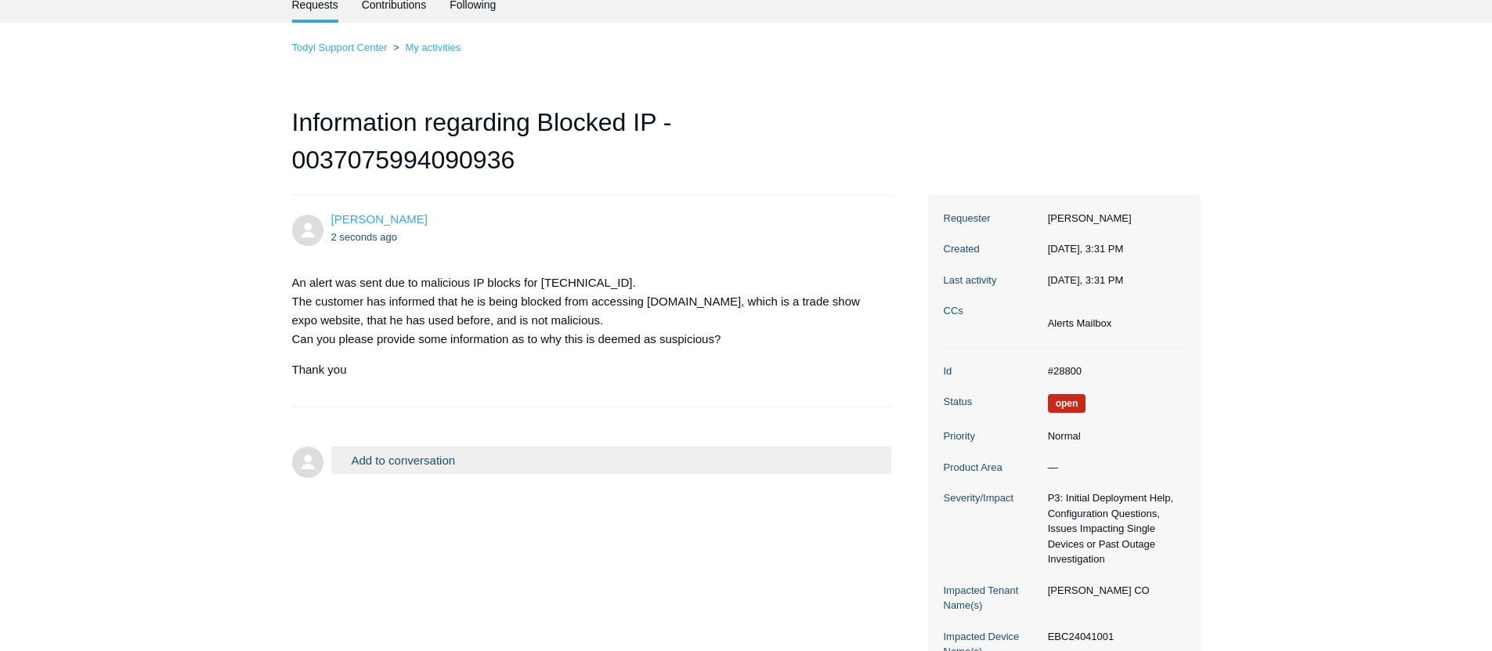
click at [1082, 326] on li "Alerts Mailbox" at bounding box center [1080, 324] width 64 height 16
drag, startPoint x: 1074, startPoint y: 325, endPoint x: 1111, endPoint y: 326, distance: 36.8
click at [1111, 326] on li "Alerts Mailbox" at bounding box center [1080, 324] width 64 height 16
drag, startPoint x: 1111, startPoint y: 326, endPoint x: 1080, endPoint y: 325, distance: 30.6
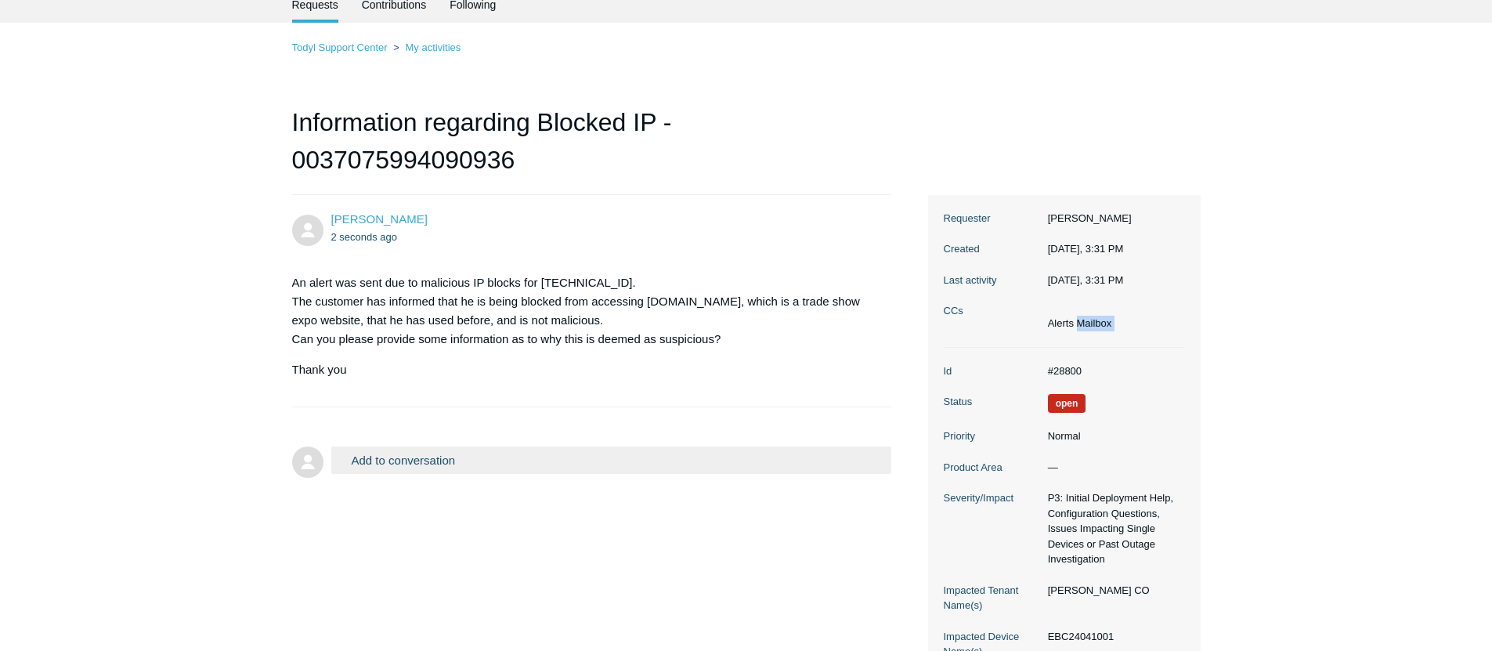
click at [1080, 325] on li "Alerts Mailbox" at bounding box center [1080, 324] width 64 height 16
drag, startPoint x: 1078, startPoint y: 325, endPoint x: 1118, endPoint y: 328, distance: 40.8
click at [1118, 328] on dd "Alerts Mailbox" at bounding box center [1112, 317] width 145 height 28
drag, startPoint x: 1118, startPoint y: 328, endPoint x: 1077, endPoint y: 320, distance: 42.2
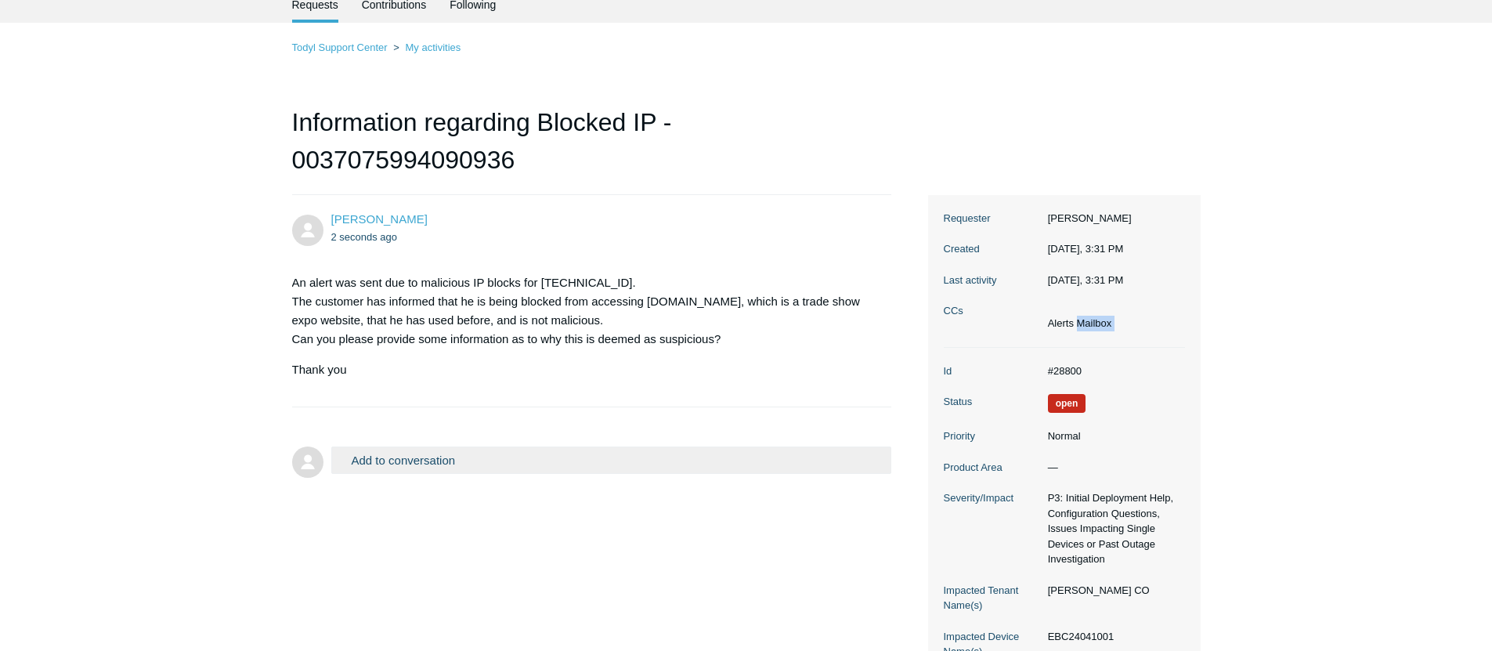
click at [1077, 320] on dd "Alerts Mailbox" at bounding box center [1112, 317] width 145 height 28
click at [1077, 320] on li "Alerts Mailbox" at bounding box center [1080, 324] width 64 height 16
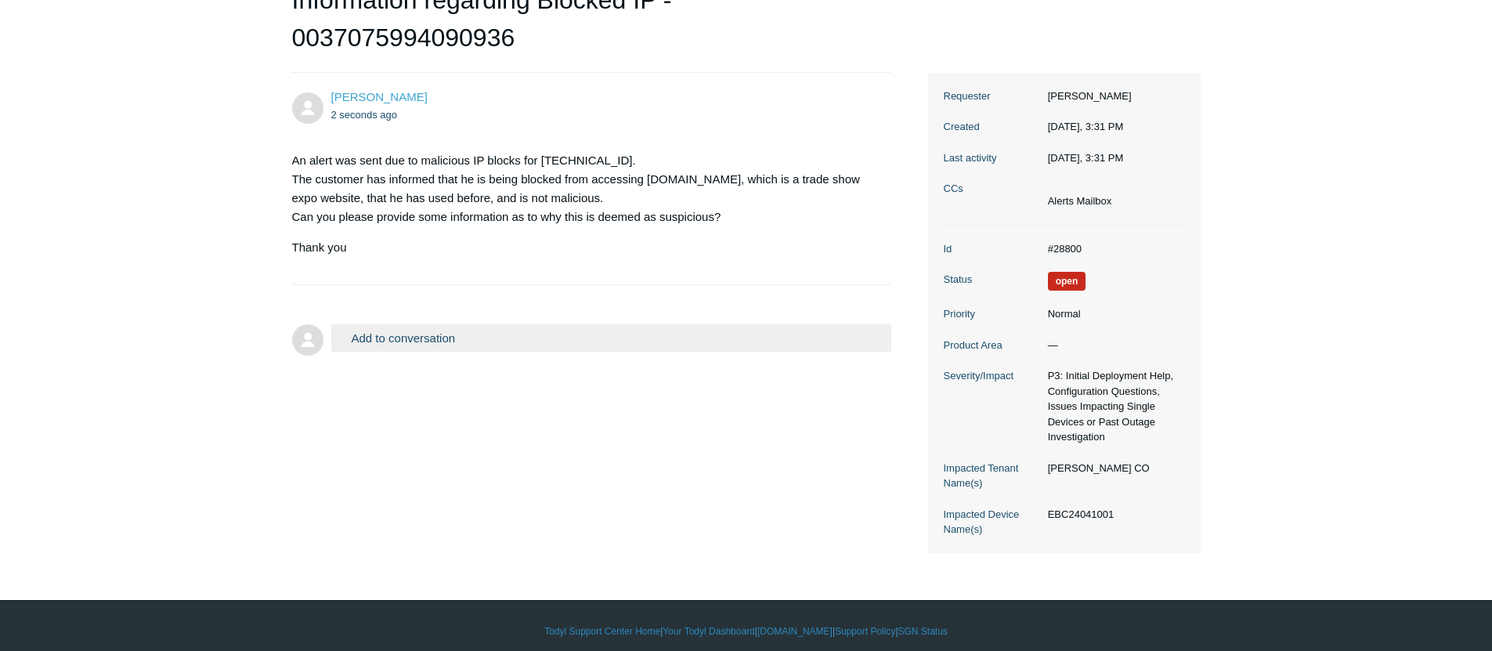
scroll to position [0, 0]
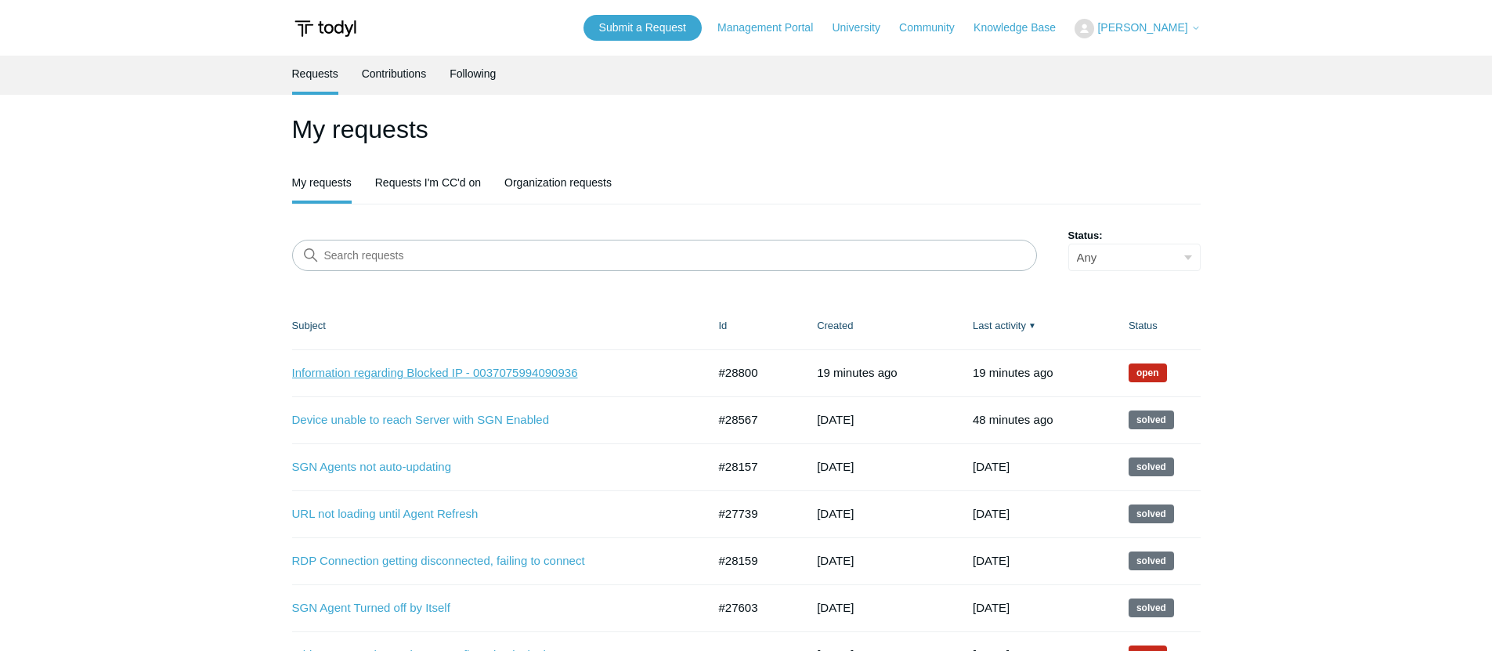
click at [473, 374] on link "Information regarding Blocked IP - 0037075994090936" at bounding box center [488, 373] width 392 height 18
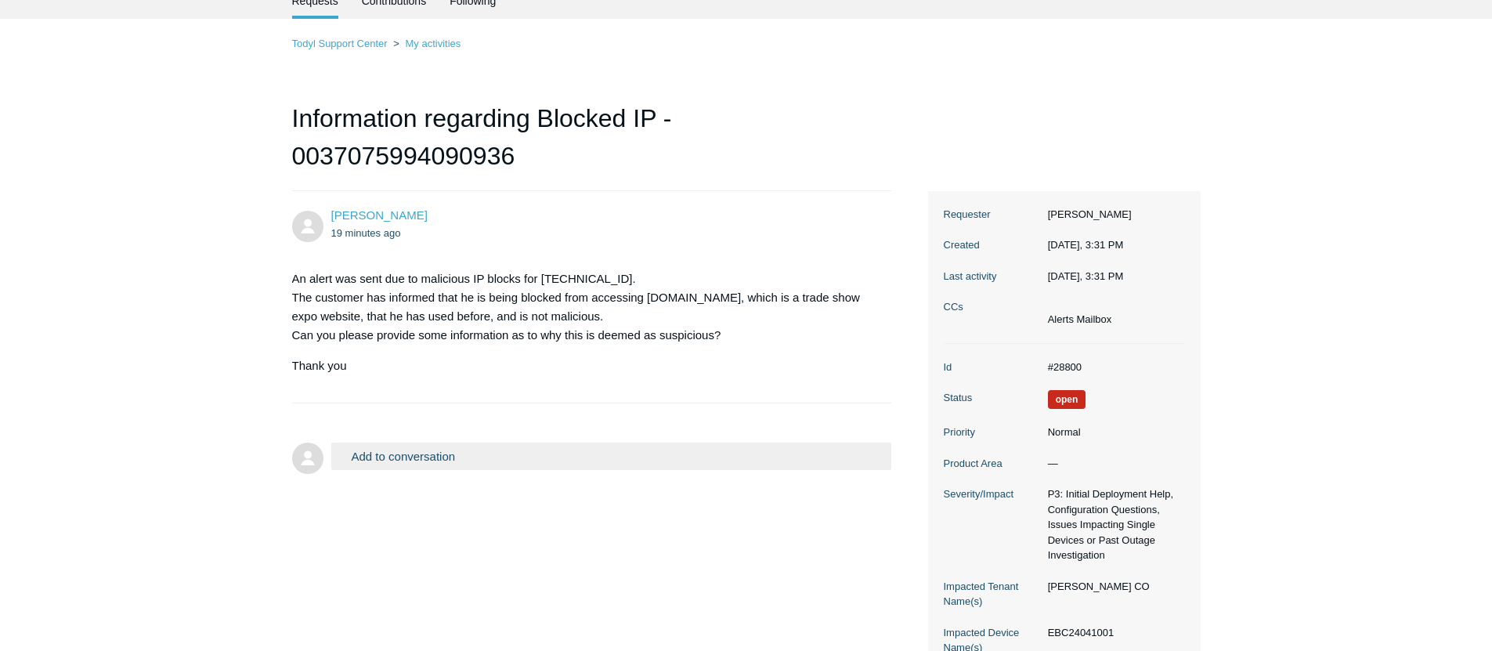
scroll to position [202, 0]
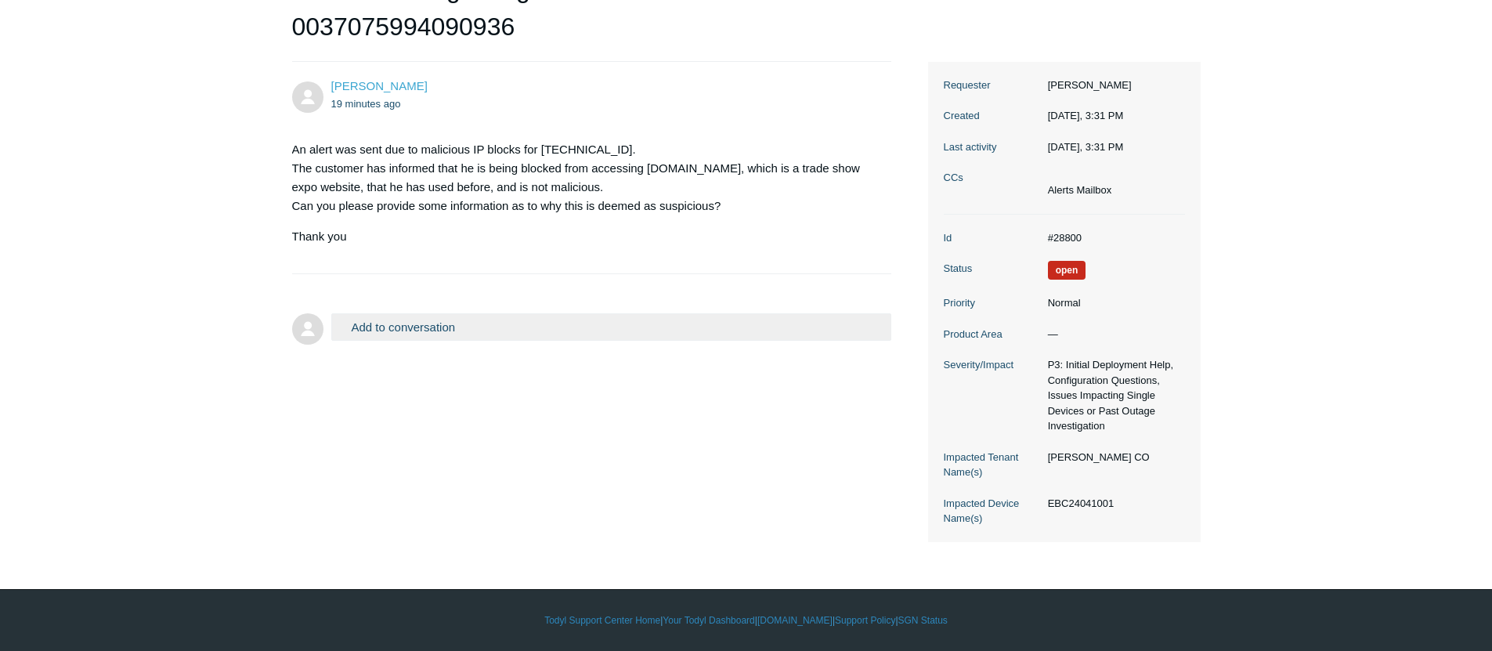
drag, startPoint x: 496, startPoint y: 353, endPoint x: 497, endPoint y: 345, distance: 8.8
click at [496, 353] on div "Aaron Luboff 19 minutes ago An alert was sent due to malicious IP blocks for 14…" at bounding box center [746, 302] width 909 height 480
click at [499, 338] on button "Add to conversation" at bounding box center [611, 326] width 561 height 27
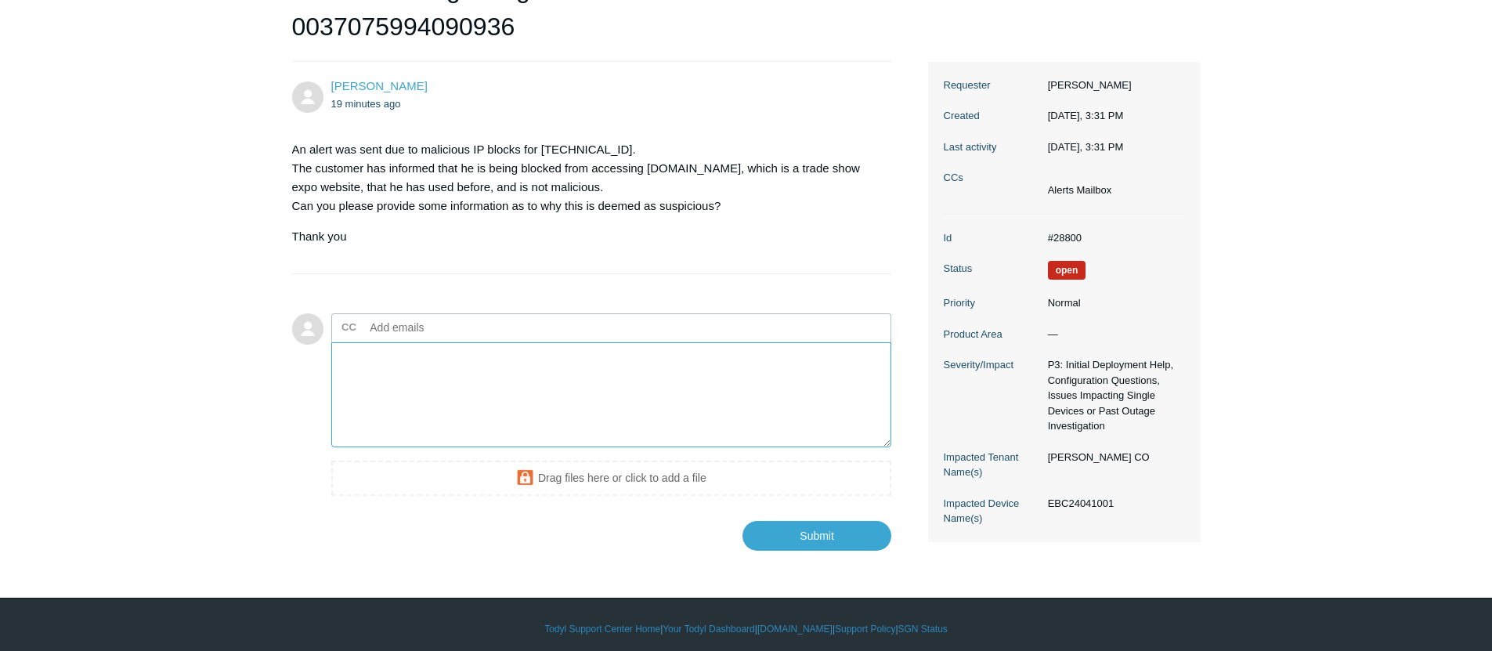
click at [479, 381] on textarea "Add your reply" at bounding box center [611, 395] width 561 height 106
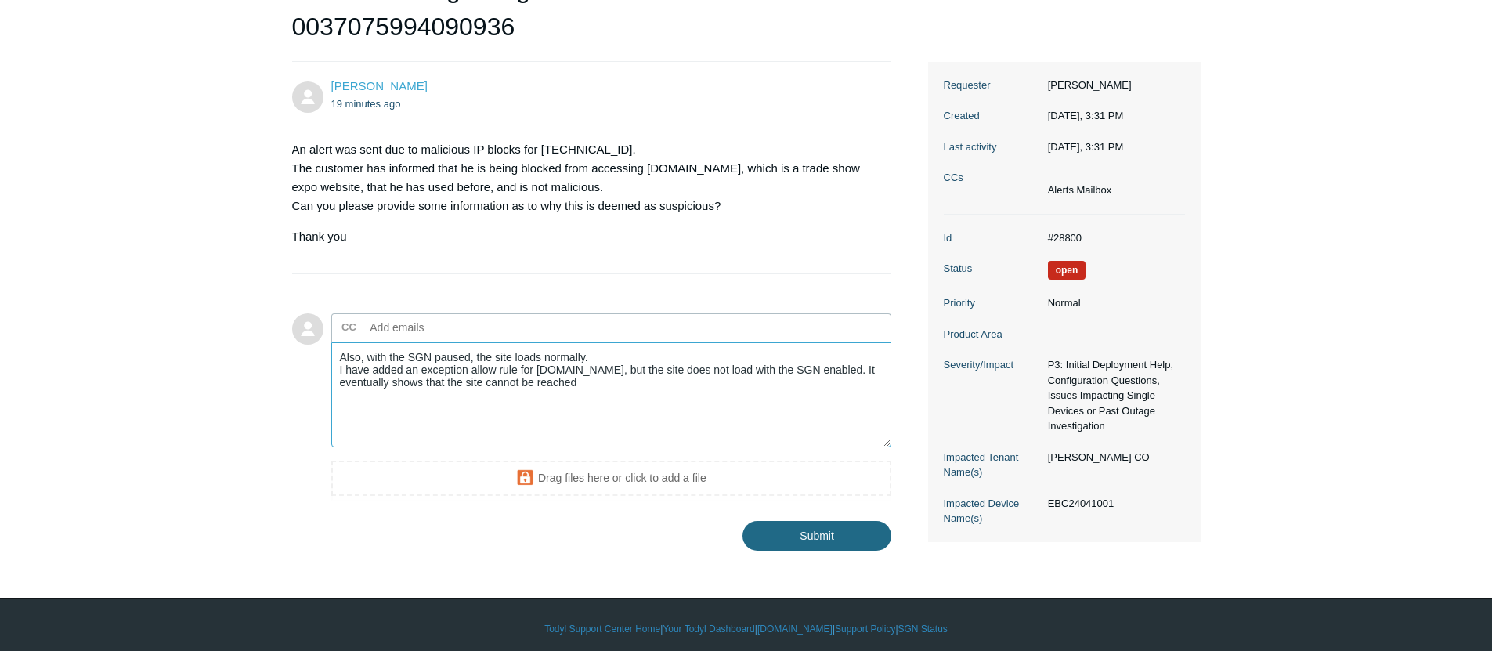
type textarea "Also, with the SGN paused, the site loads normally. I have added an exception a…"
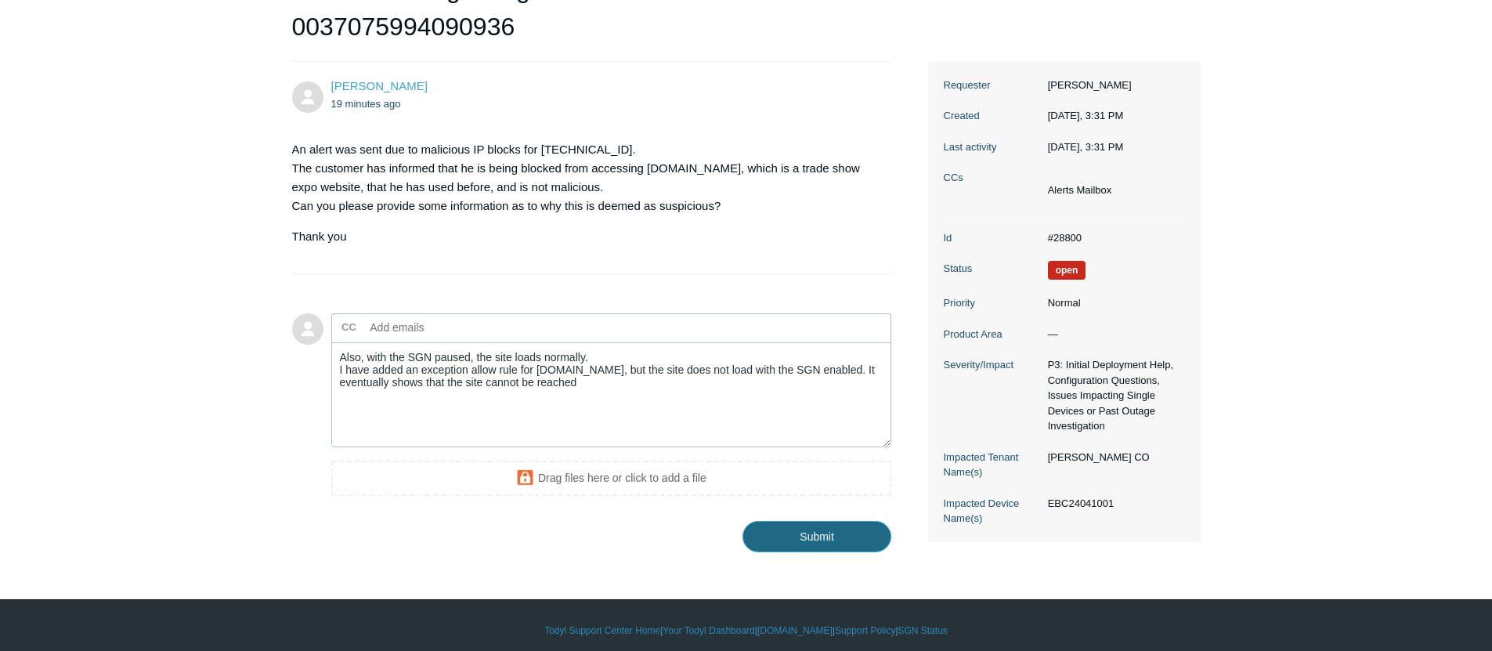
click at [777, 540] on input "Submit" at bounding box center [817, 536] width 149 height 31
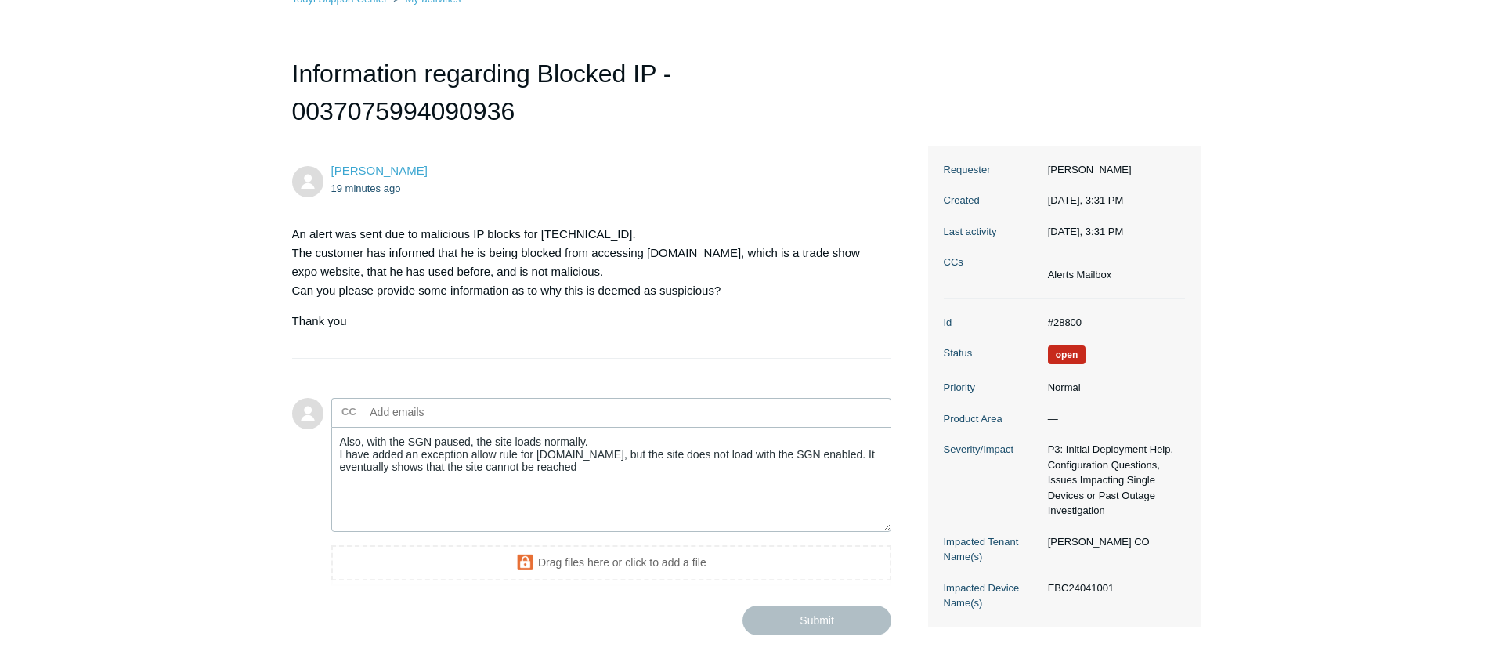
scroll to position [0, 0]
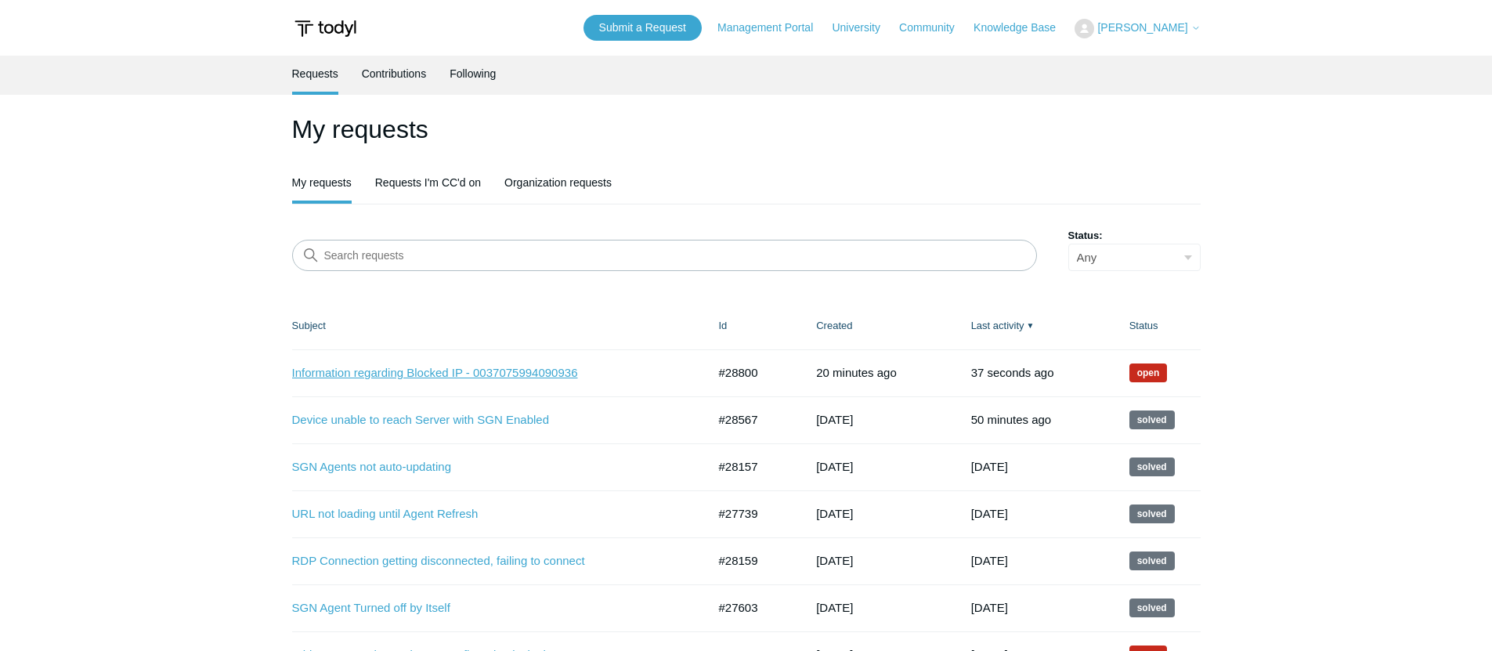
click at [472, 367] on link "Information regarding Blocked IP - 0037075994090936" at bounding box center [488, 373] width 392 height 18
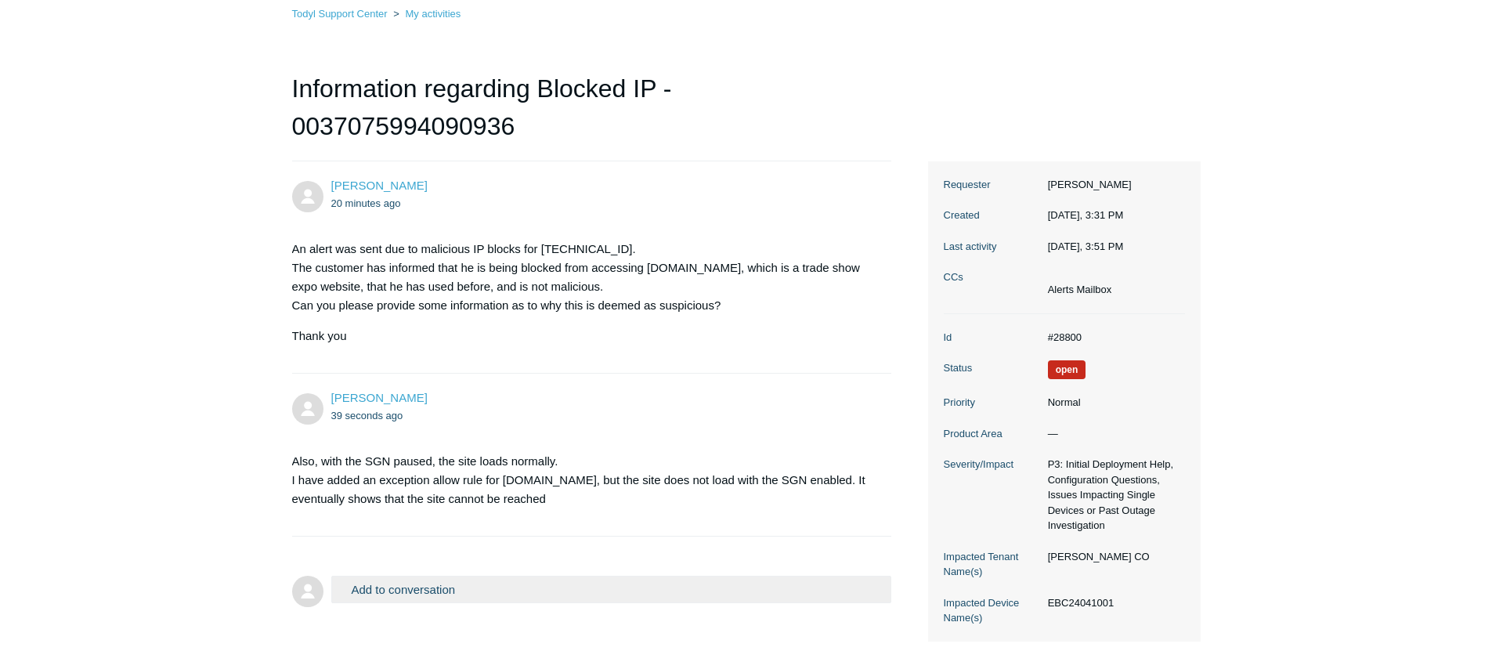
scroll to position [107, 0]
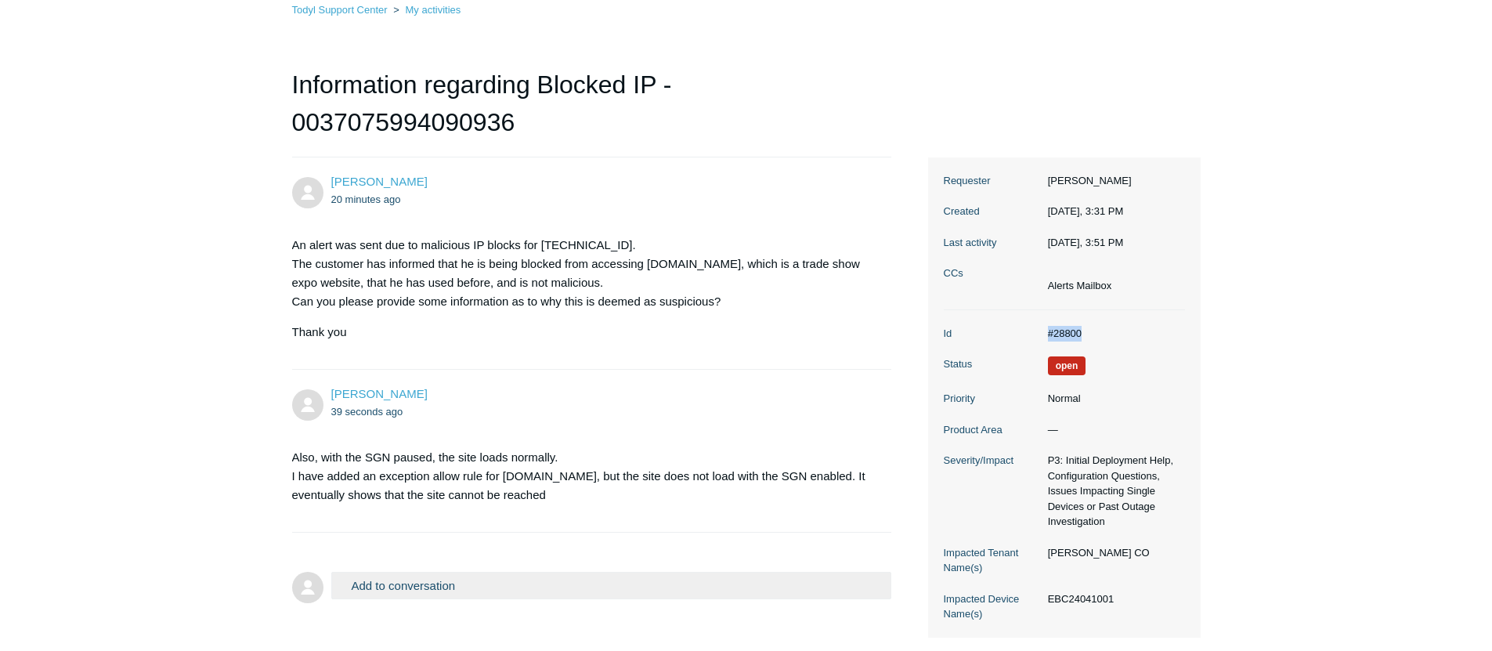
drag, startPoint x: 1090, startPoint y: 327, endPoint x: 1039, endPoint y: 332, distance: 51.9
click at [1040, 332] on dd "#28800" at bounding box center [1112, 334] width 145 height 16
copy dl "#28800"
